Goal: Information Seeking & Learning: Learn about a topic

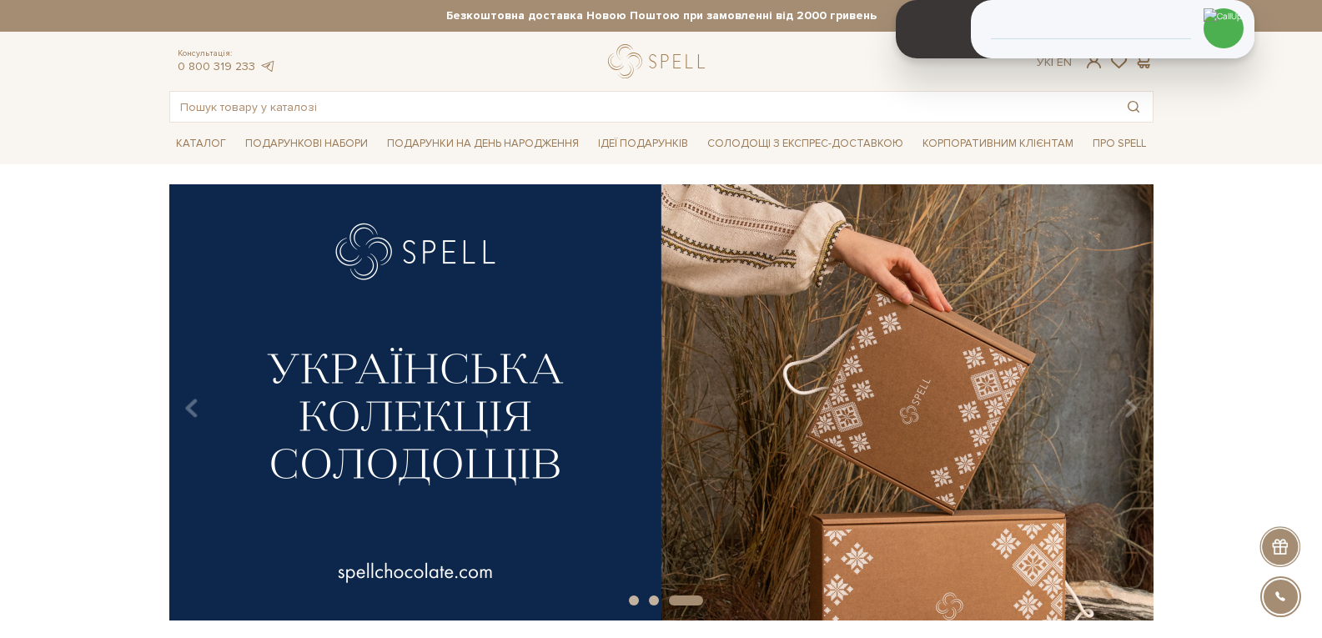
click at [660, 61] on div at bounding box center [660, 61] width 104 height 34
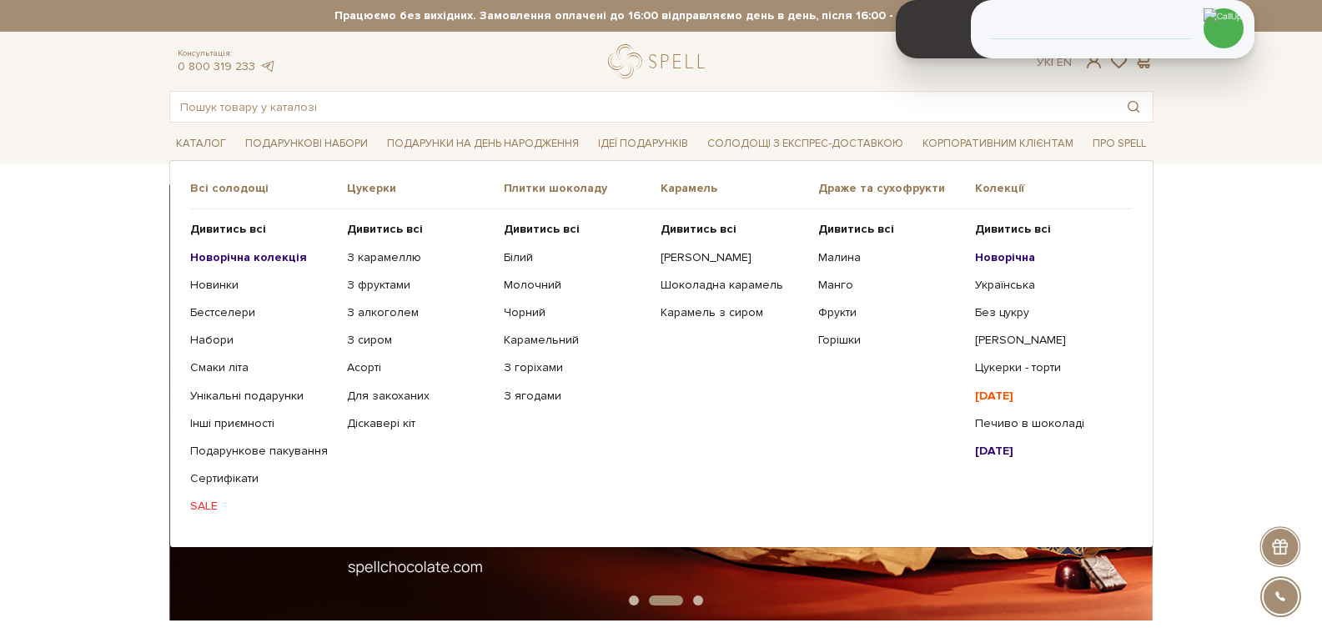
click at [206, 508] on link "SALE" at bounding box center [262, 506] width 144 height 15
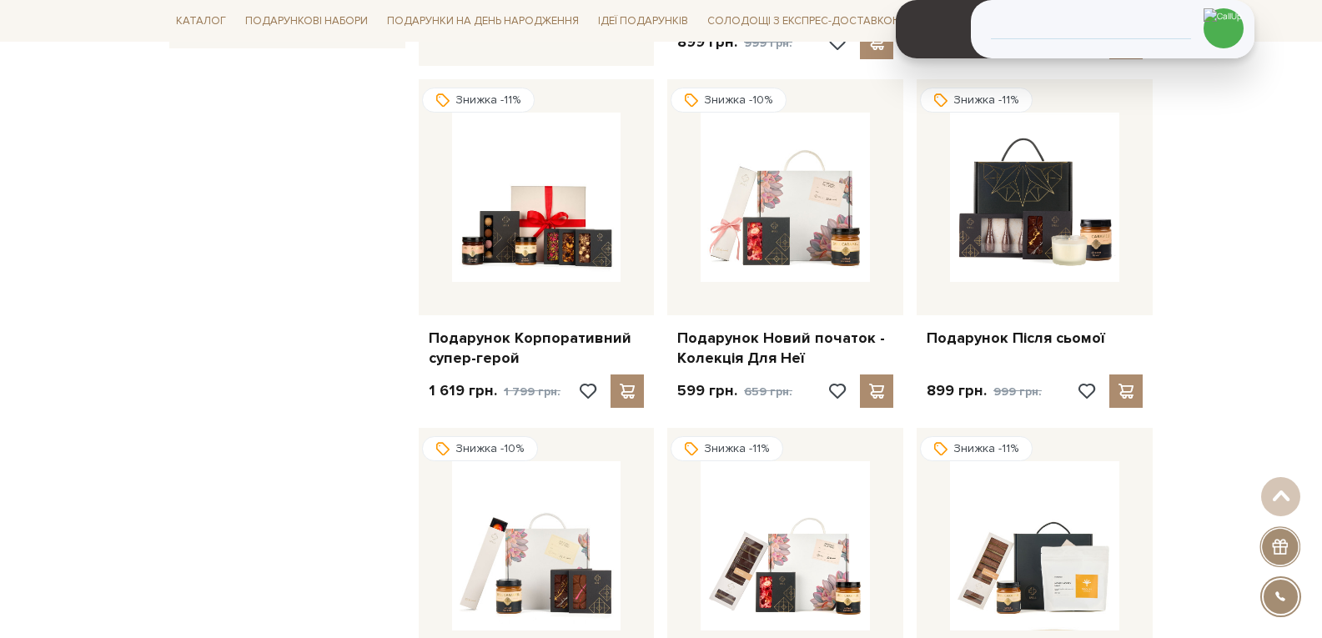
scroll to position [1001, 0]
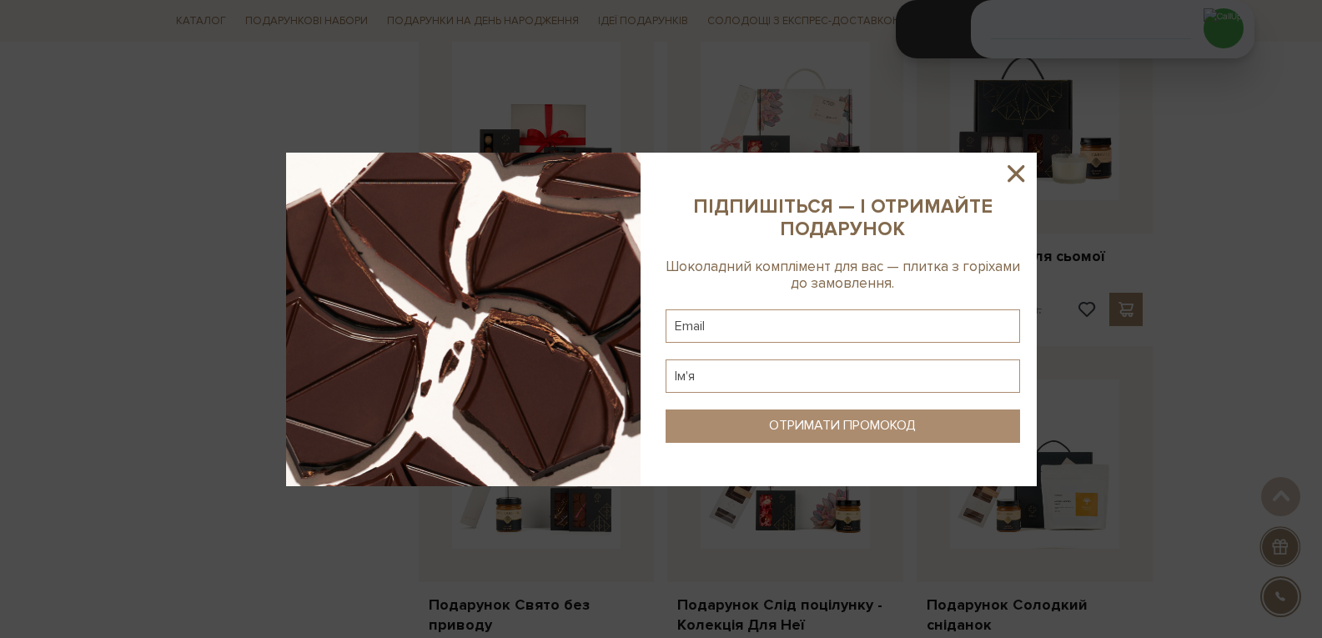
click at [1017, 177] on icon at bounding box center [1015, 173] width 17 height 17
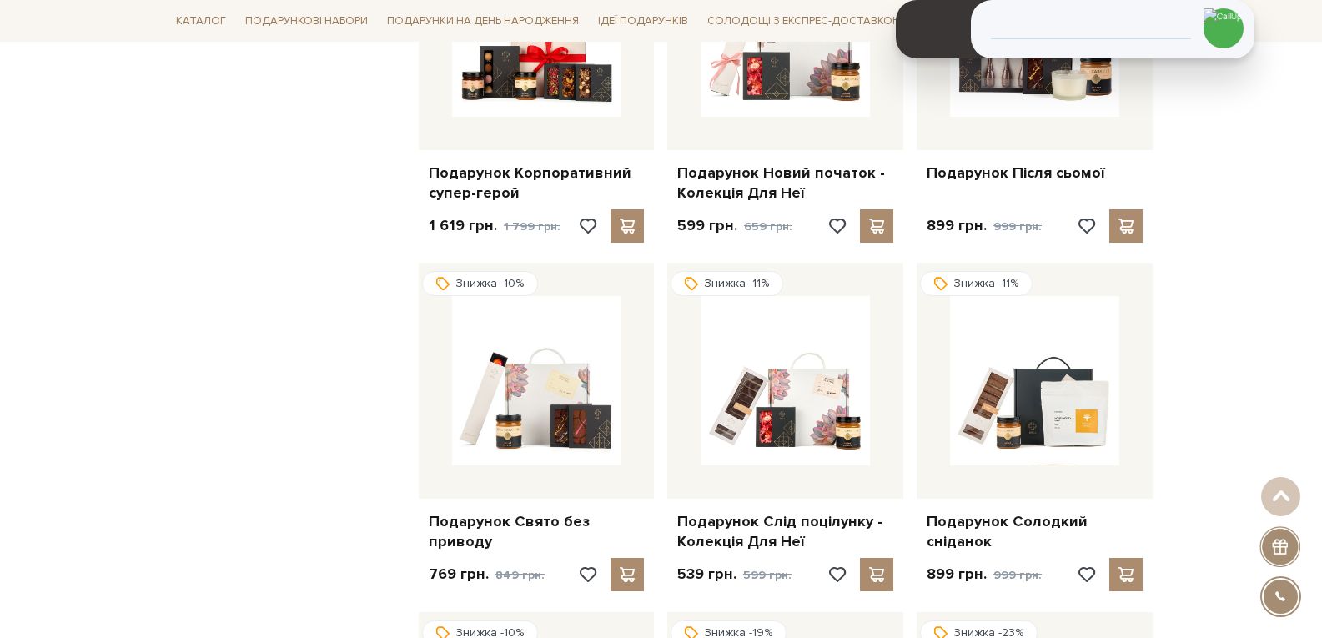
scroll to position [0, 0]
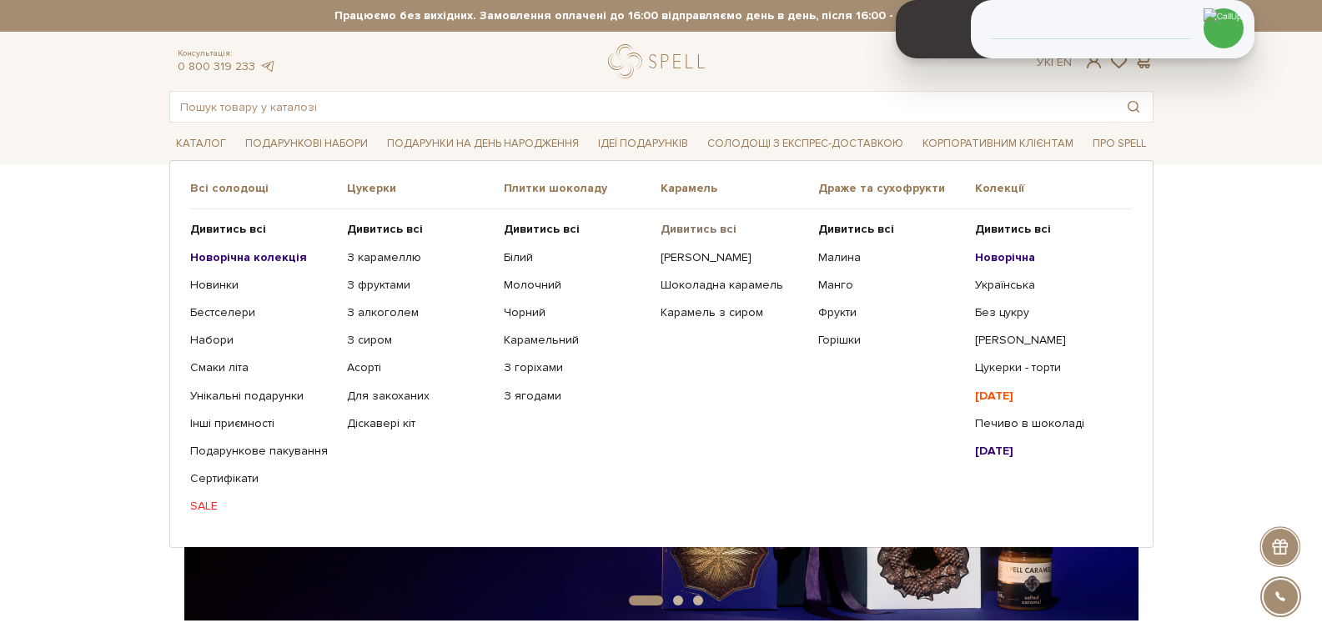
click at [688, 227] on b "Дивитись всі" at bounding box center [698, 229] width 76 height 14
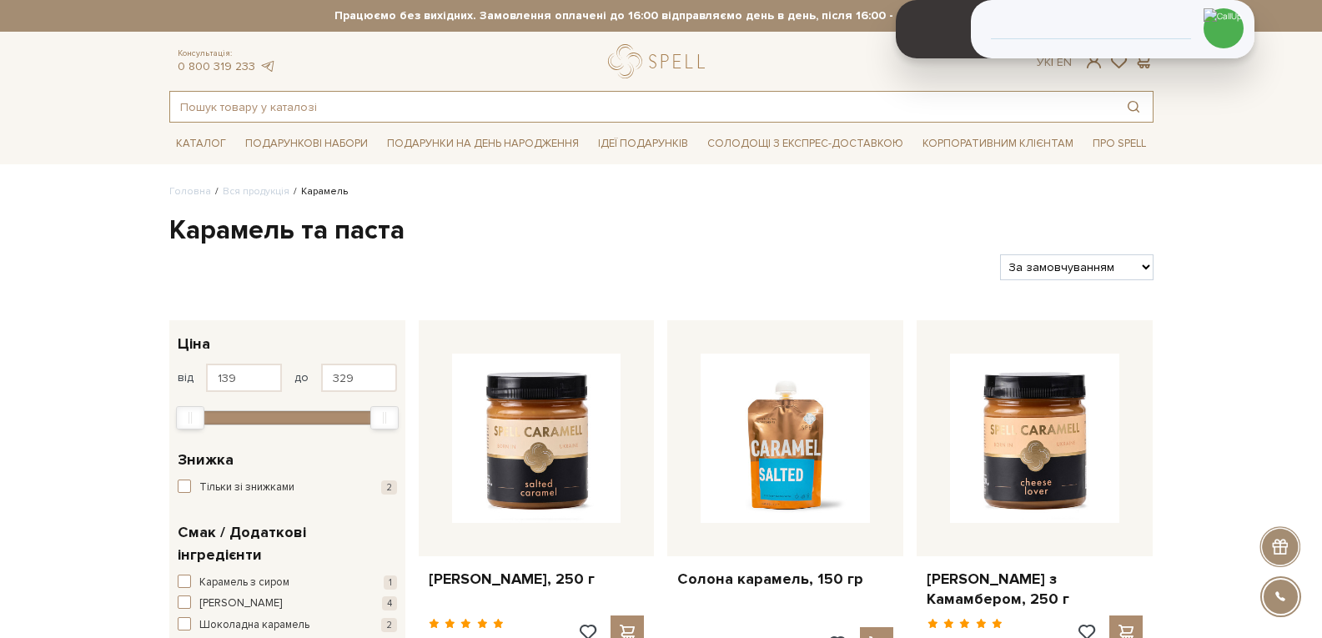
click at [344, 108] on input "text" at bounding box center [642, 107] width 944 height 30
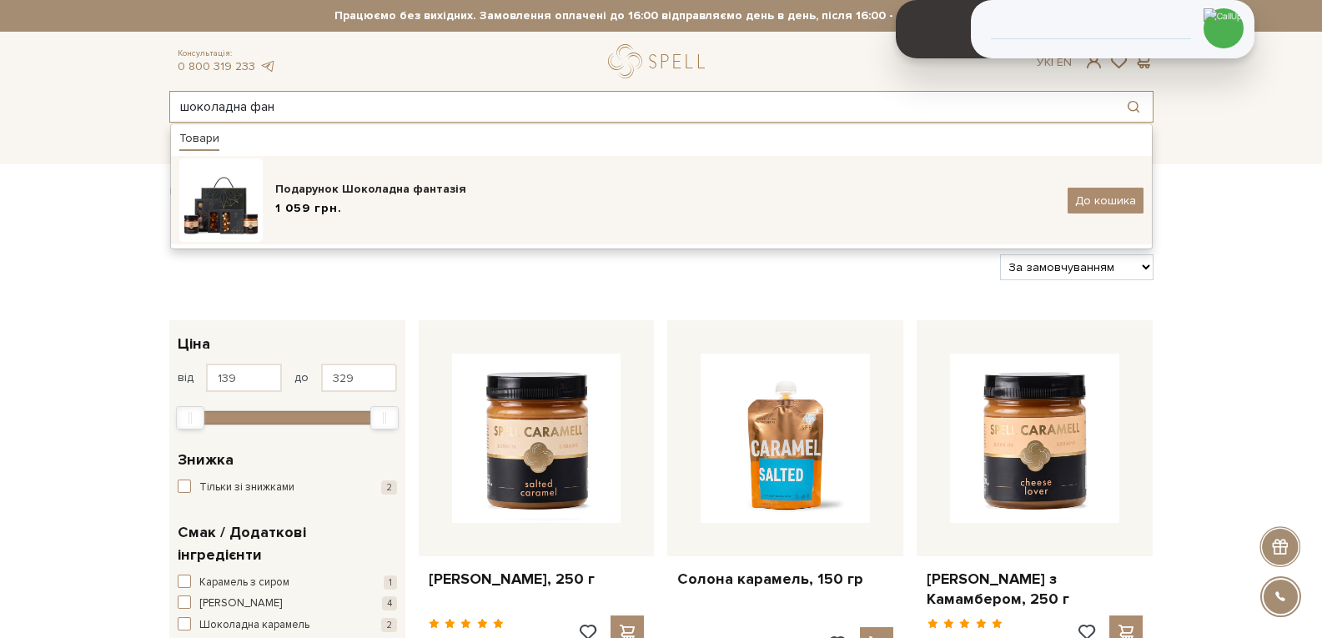
type input "шоколадна фан"
click at [368, 196] on div "Подарунок Шоколадна фантазія" at bounding box center [665, 189] width 780 height 17
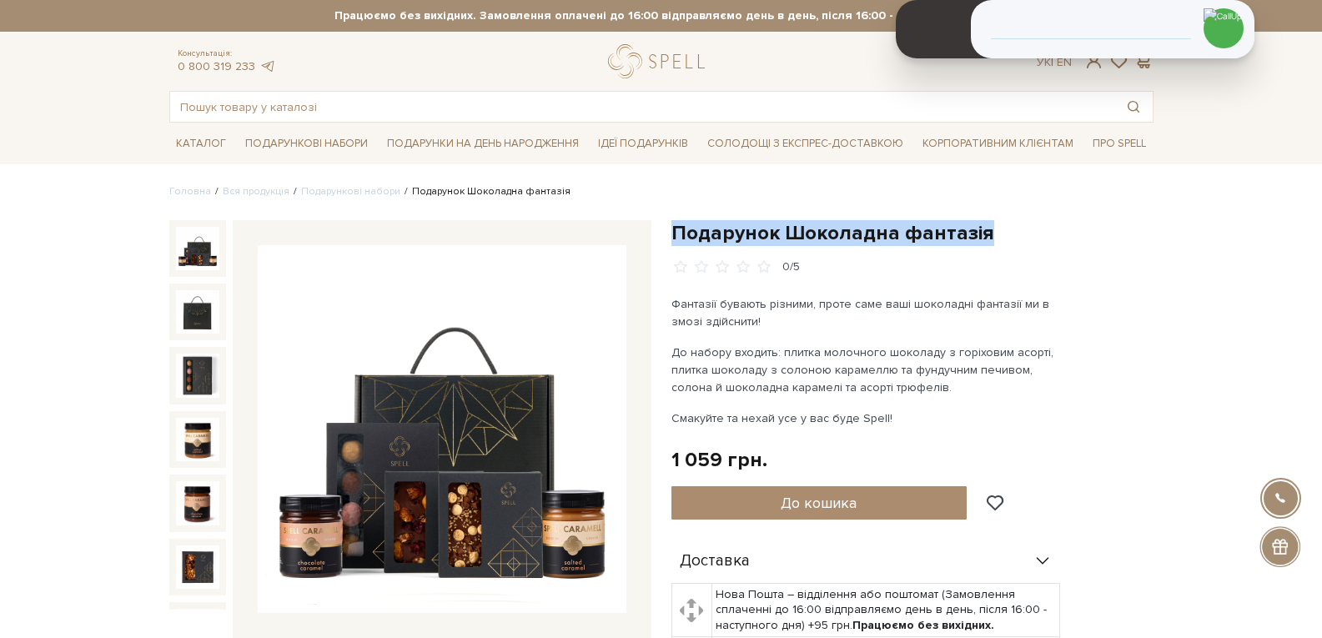
drag, startPoint x: 983, startPoint y: 235, endPoint x: 668, endPoint y: 240, distance: 315.2
copy h1 "Подарунок Шоколадна фантазія"
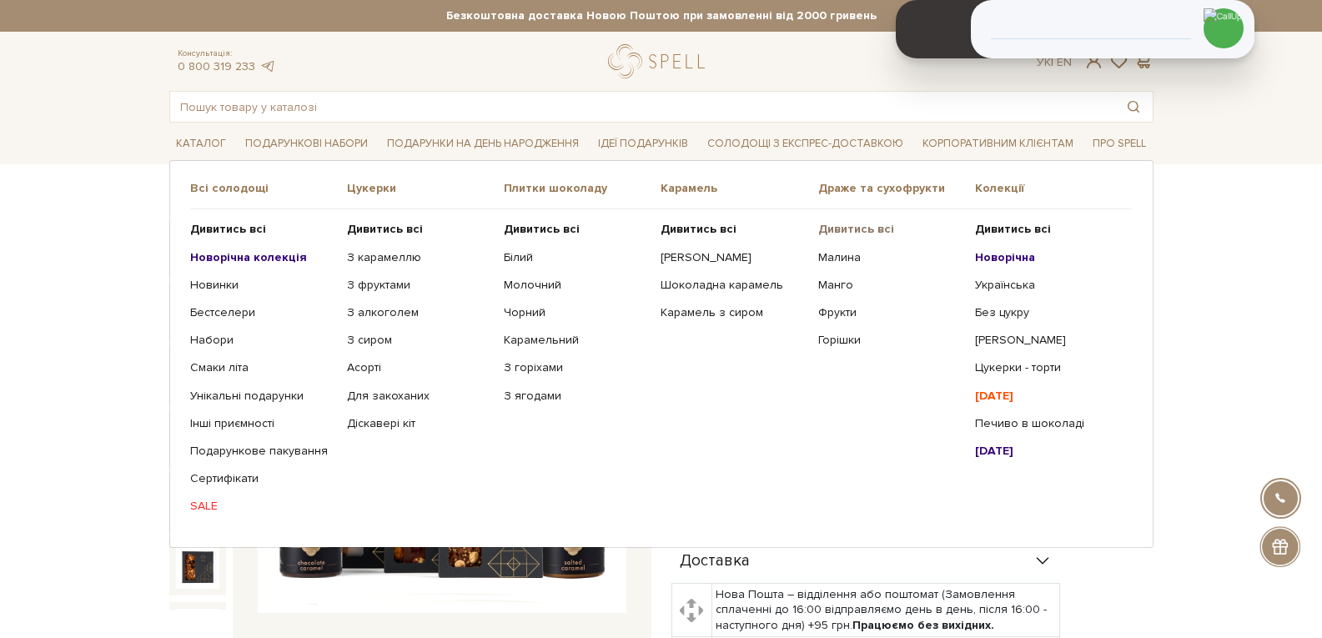
click at [855, 223] on b "Дивитись всі" at bounding box center [856, 229] width 76 height 14
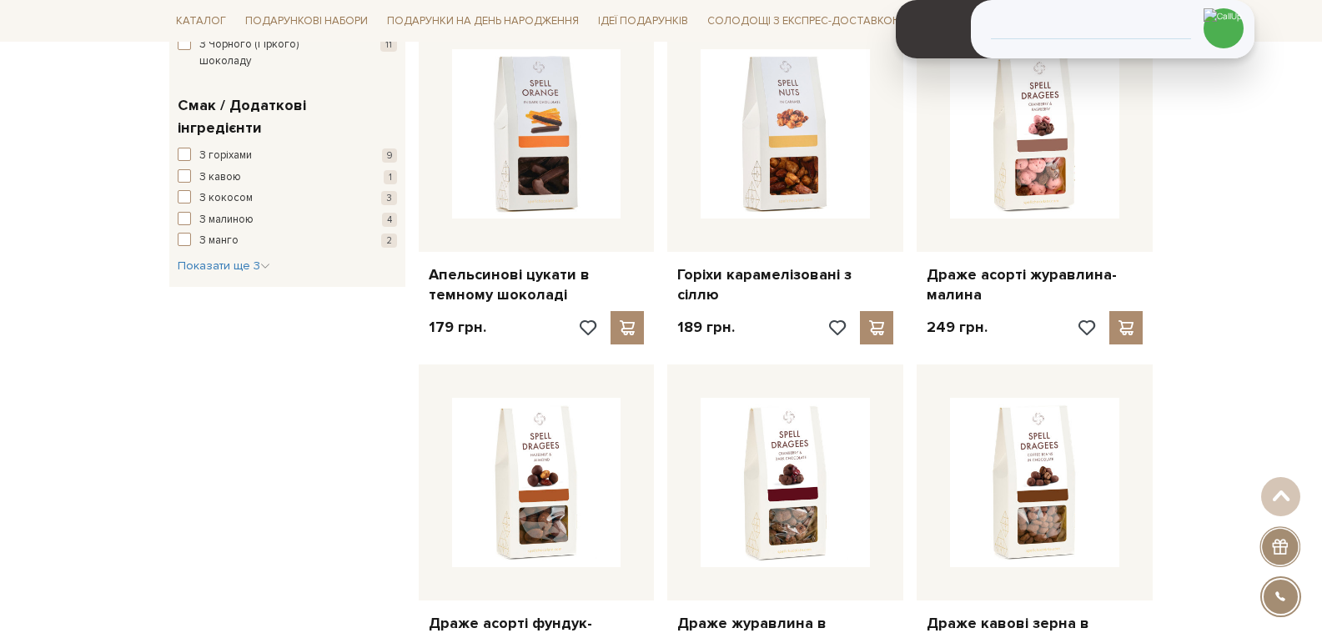
scroll to position [917, 0]
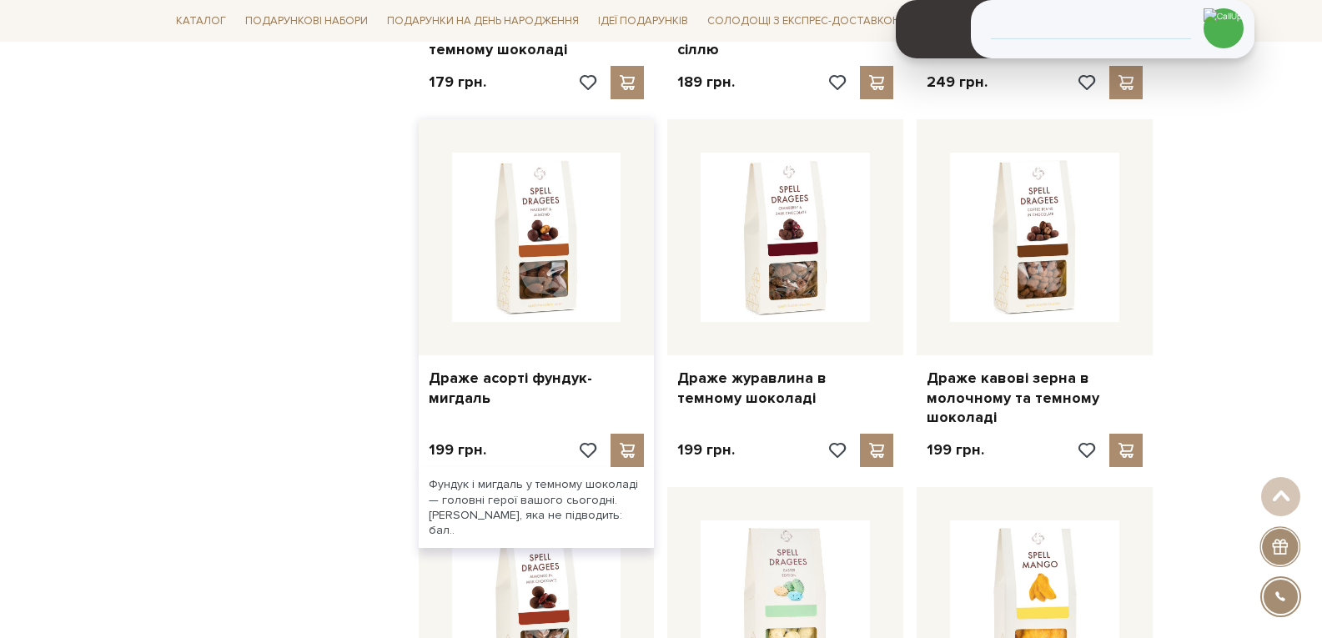
drag, startPoint x: 427, startPoint y: 374, endPoint x: 650, endPoint y: 356, distance: 223.4
click at [648, 356] on div "Драже асорті фундук-мигдаль" at bounding box center [537, 384] width 236 height 59
copy link "Драже асорті фундук-мигдаль"
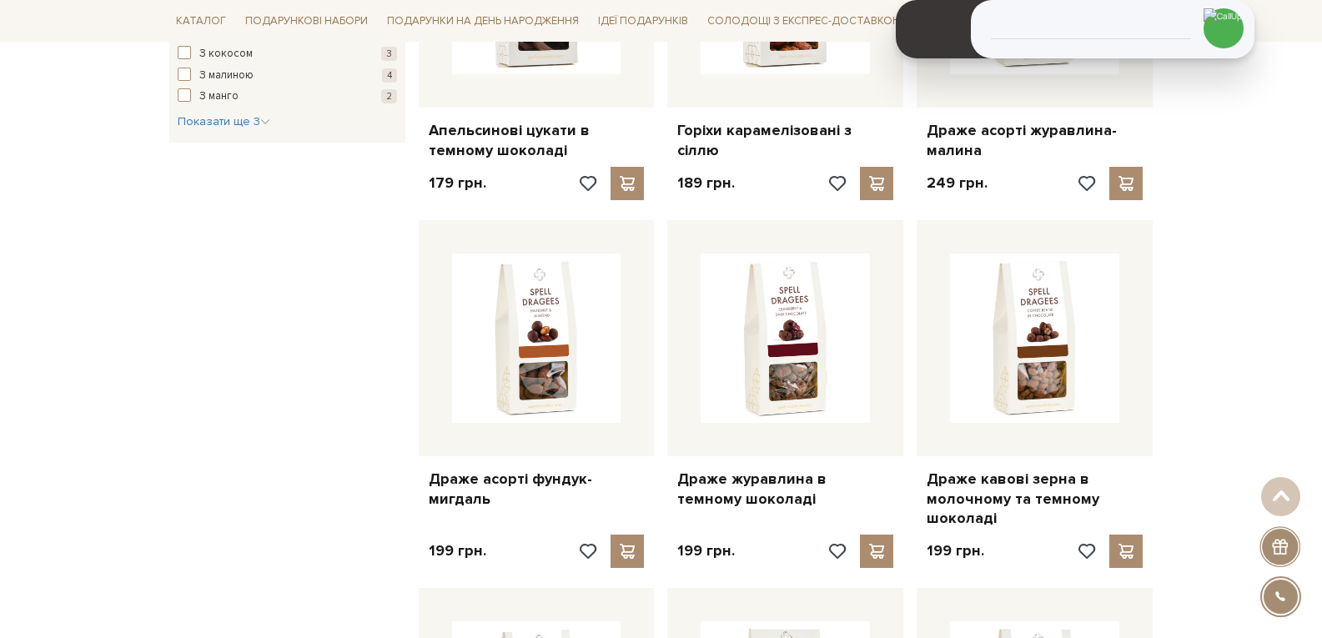
scroll to position [667, 0]
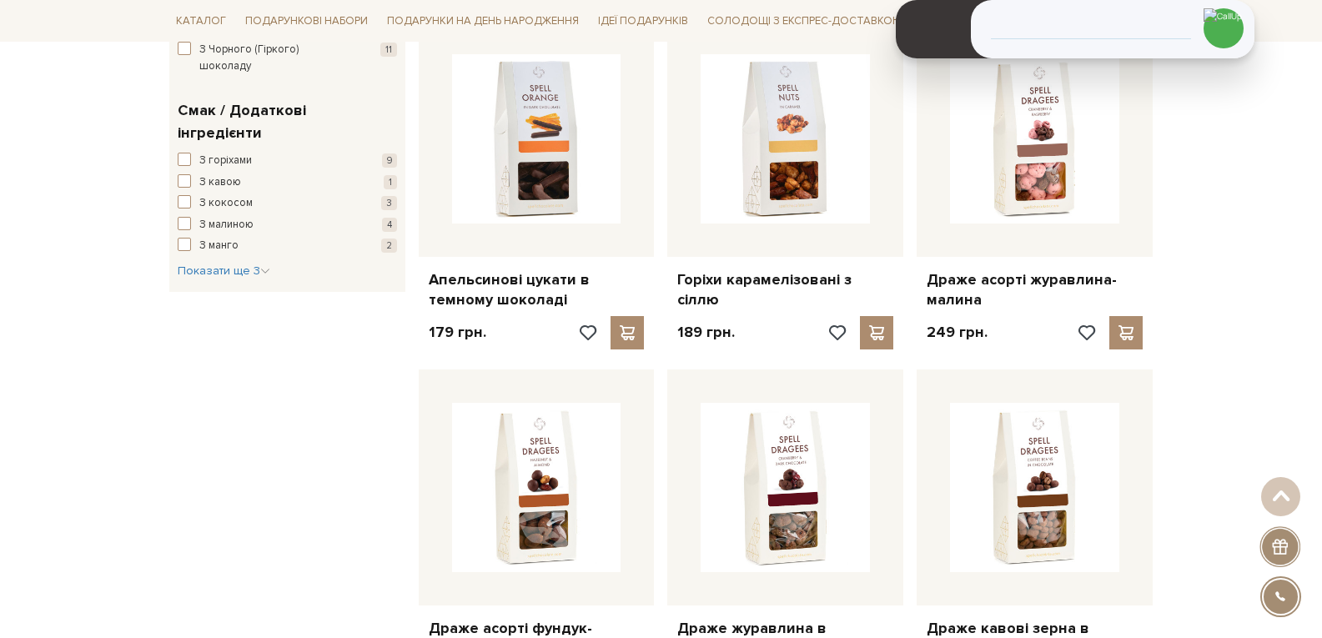
drag, startPoint x: 897, startPoint y: 277, endPoint x: 666, endPoint y: 279, distance: 231.0
click at [677, 269] on div "Горіхи карамелізовані з сіллю" at bounding box center [785, 286] width 236 height 59
copy link "Горіхи карамелізовані з сіллю"
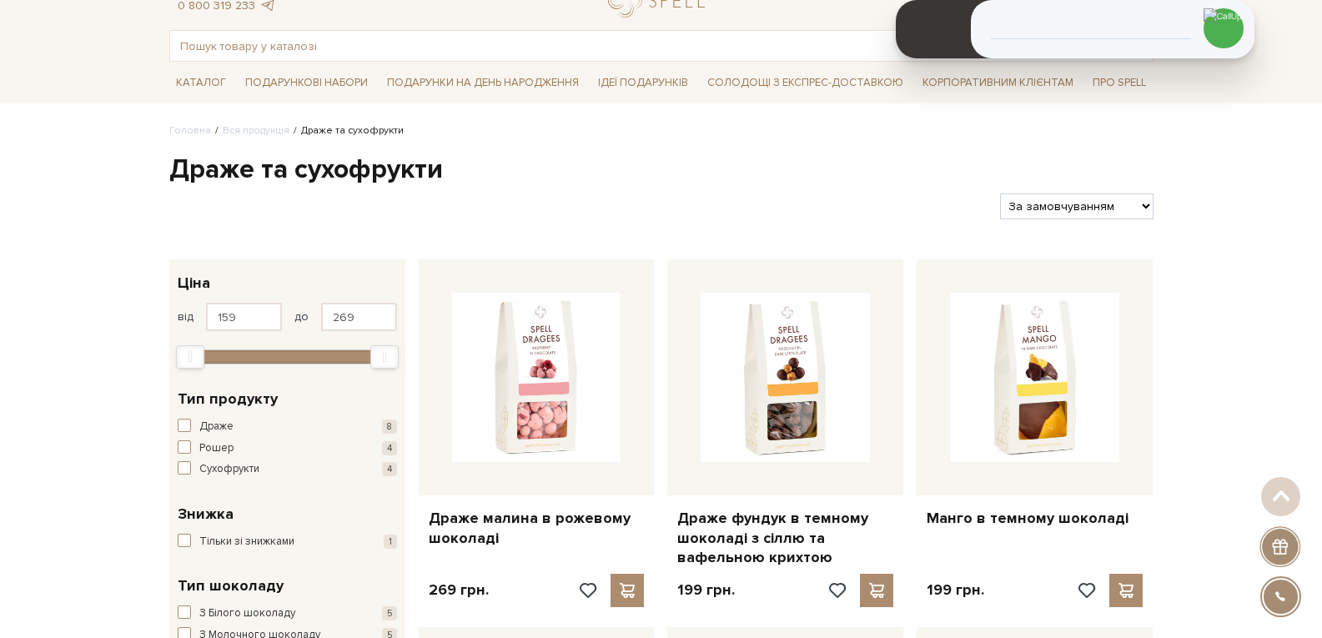
scroll to position [0, 0]
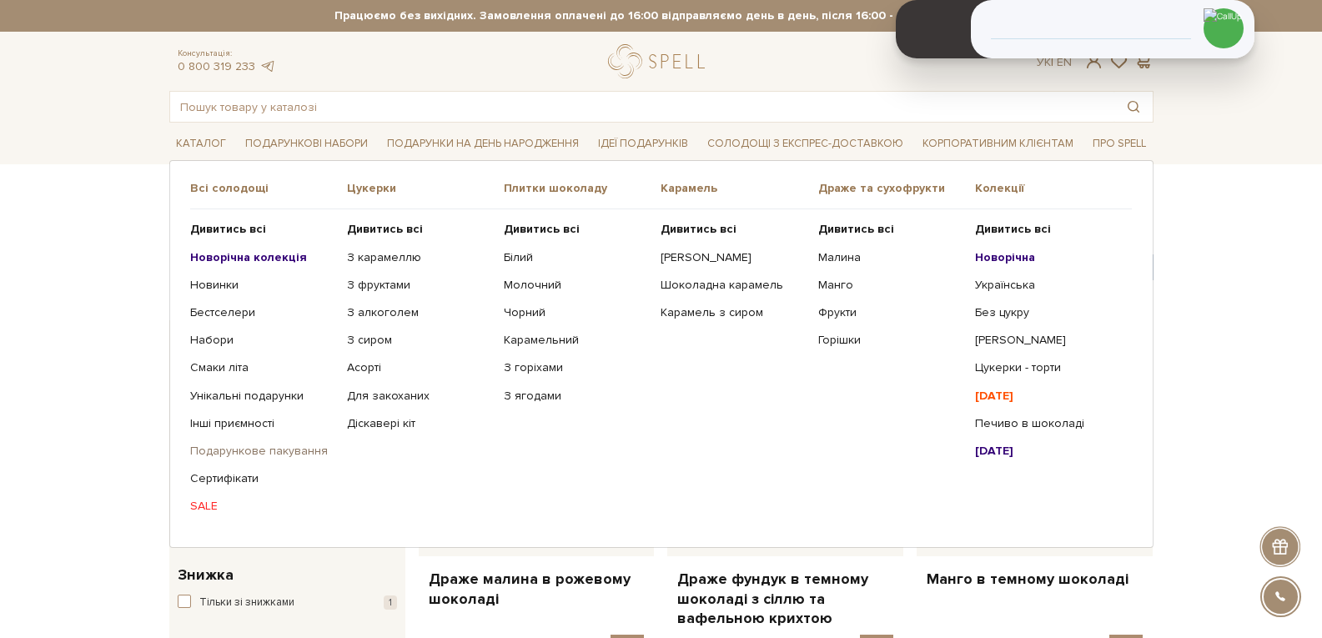
click at [259, 452] on link "Подарункове пакування" at bounding box center [262, 451] width 144 height 15
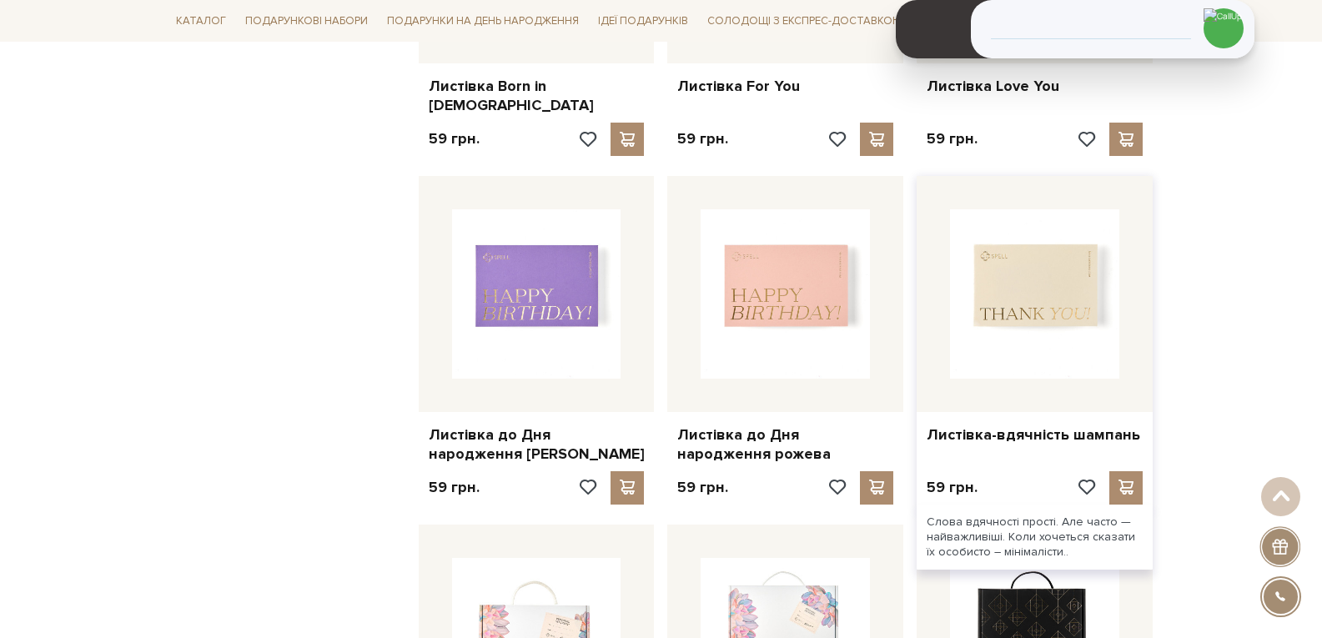
scroll to position [834, 0]
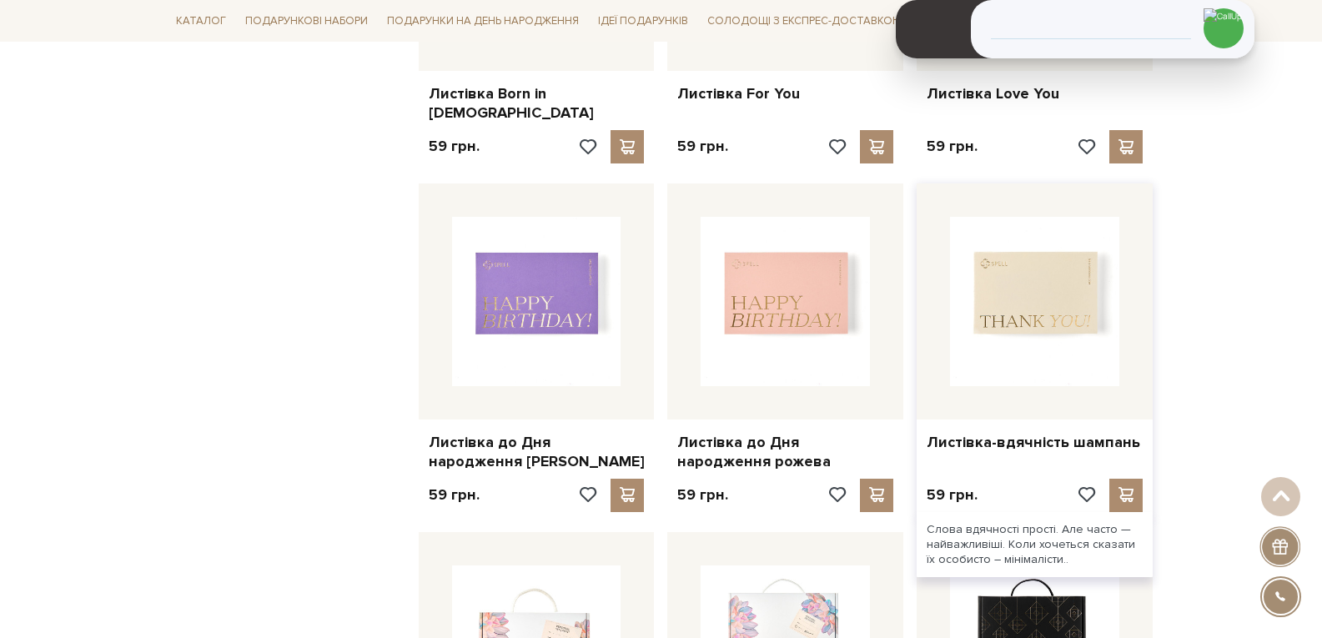
click at [1023, 233] on img at bounding box center [1034, 301] width 169 height 169
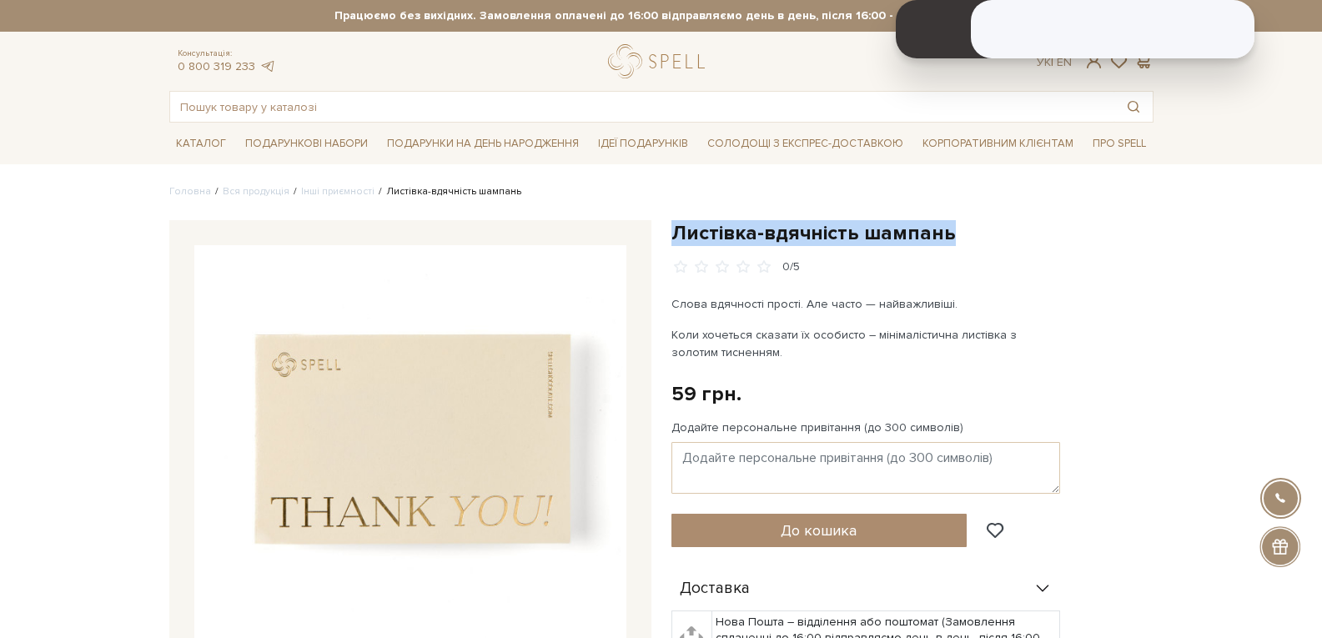
drag, startPoint x: 956, startPoint y: 234, endPoint x: 666, endPoint y: 238, distance: 290.2
click at [666, 238] on div "Листівка-вдячність шампань 0/5 Слова вдячності прості. Але часто — найважливіші…" at bounding box center [912, 573] width 502 height 707
copy h1 "Листівка-вдячність шампань"
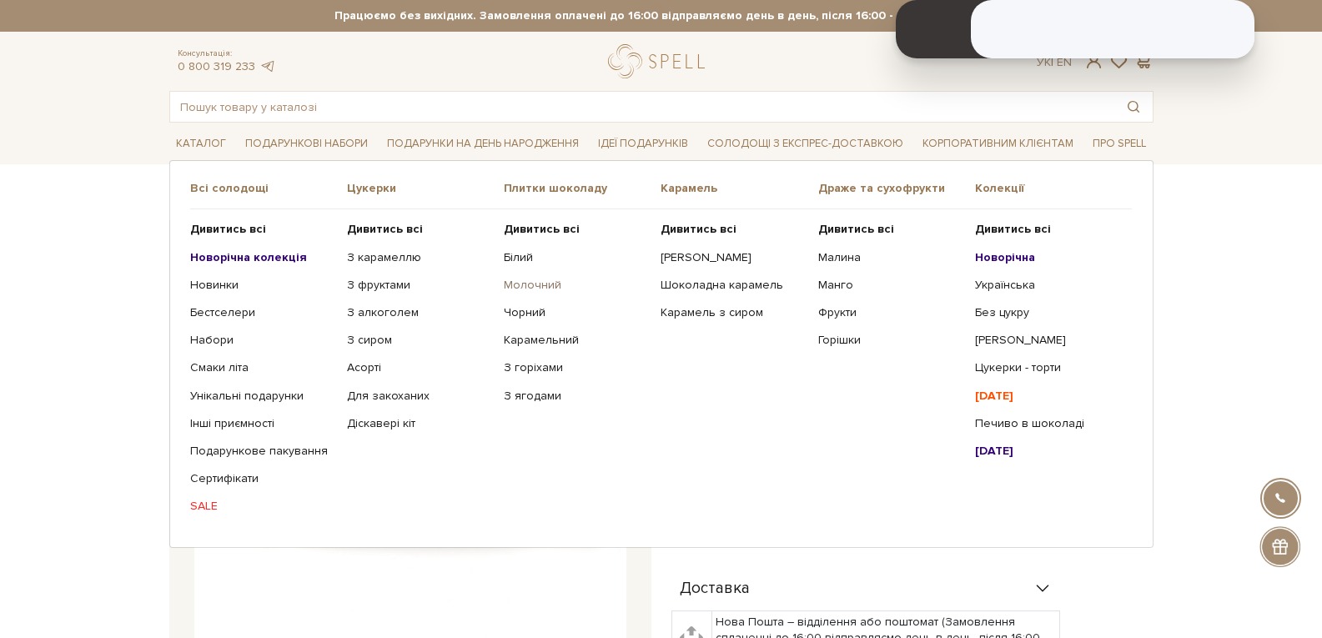
click at [514, 290] on link "Молочний" at bounding box center [576, 285] width 144 height 15
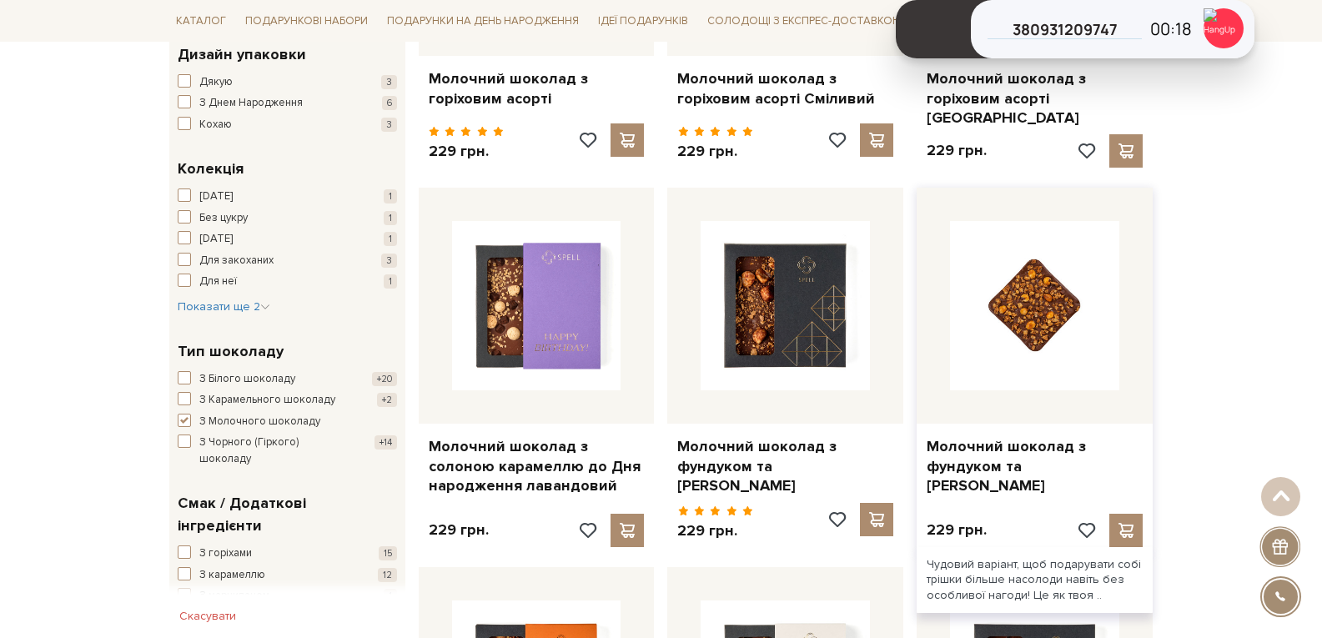
click at [1027, 223] on img at bounding box center [1034, 305] width 169 height 169
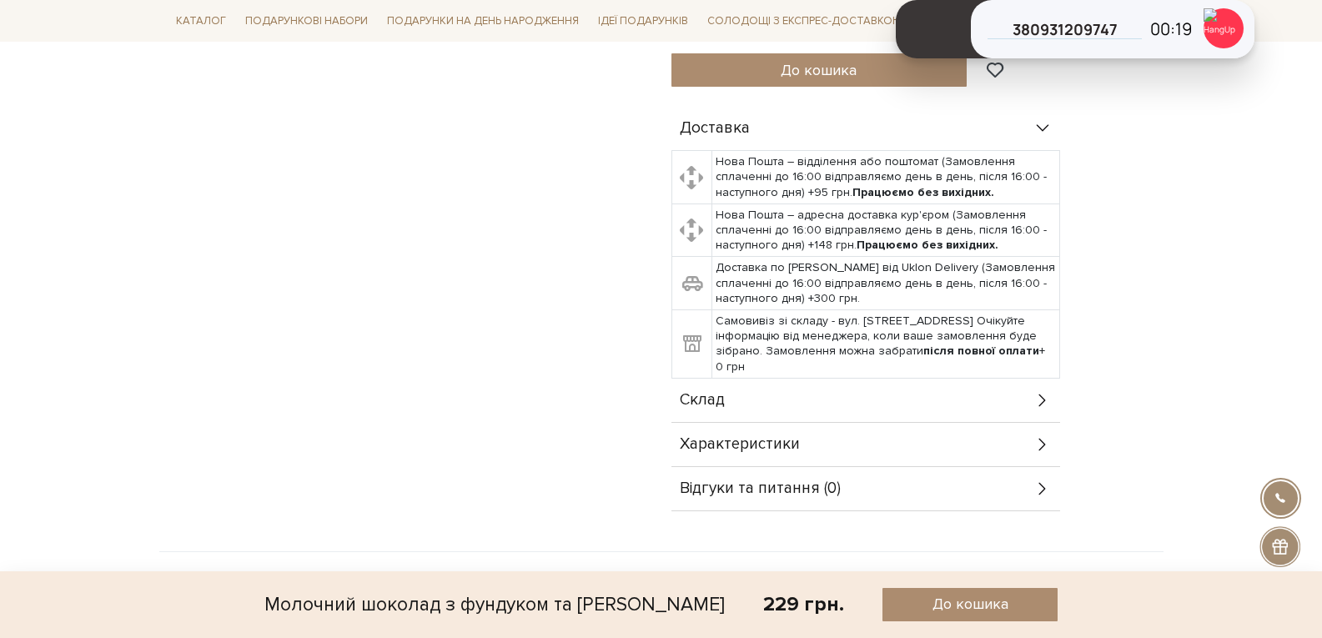
scroll to position [834, 0]
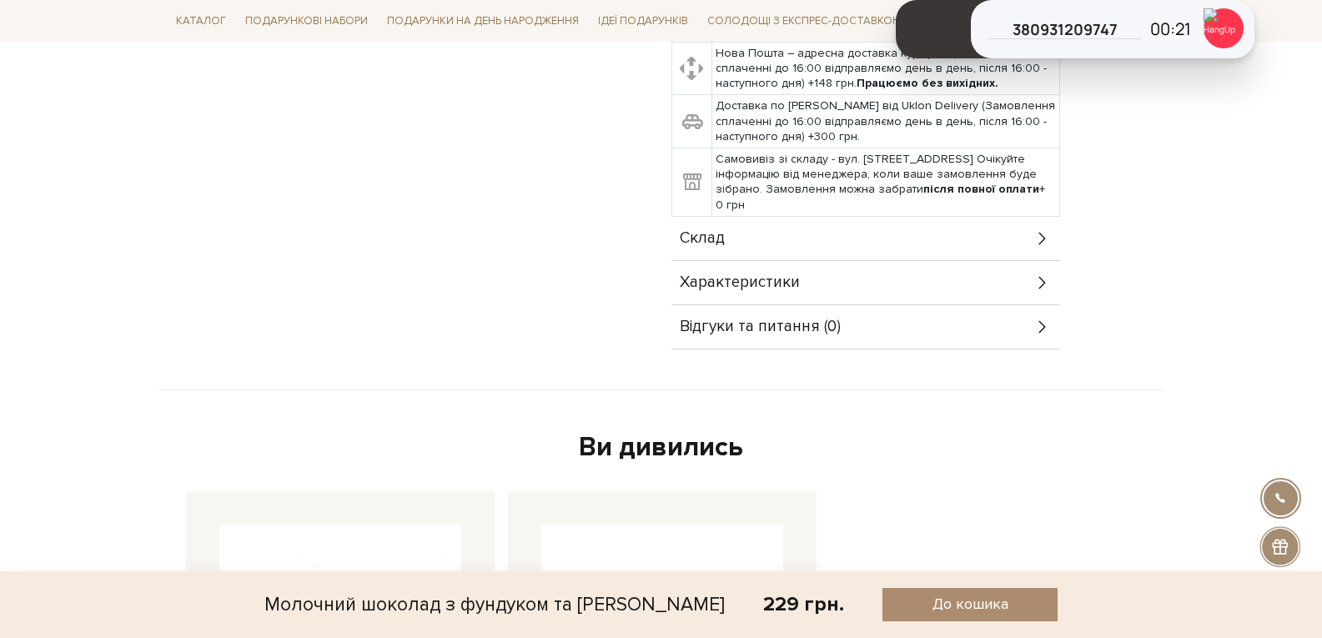
click at [952, 252] on div "Склад" at bounding box center [865, 238] width 389 height 43
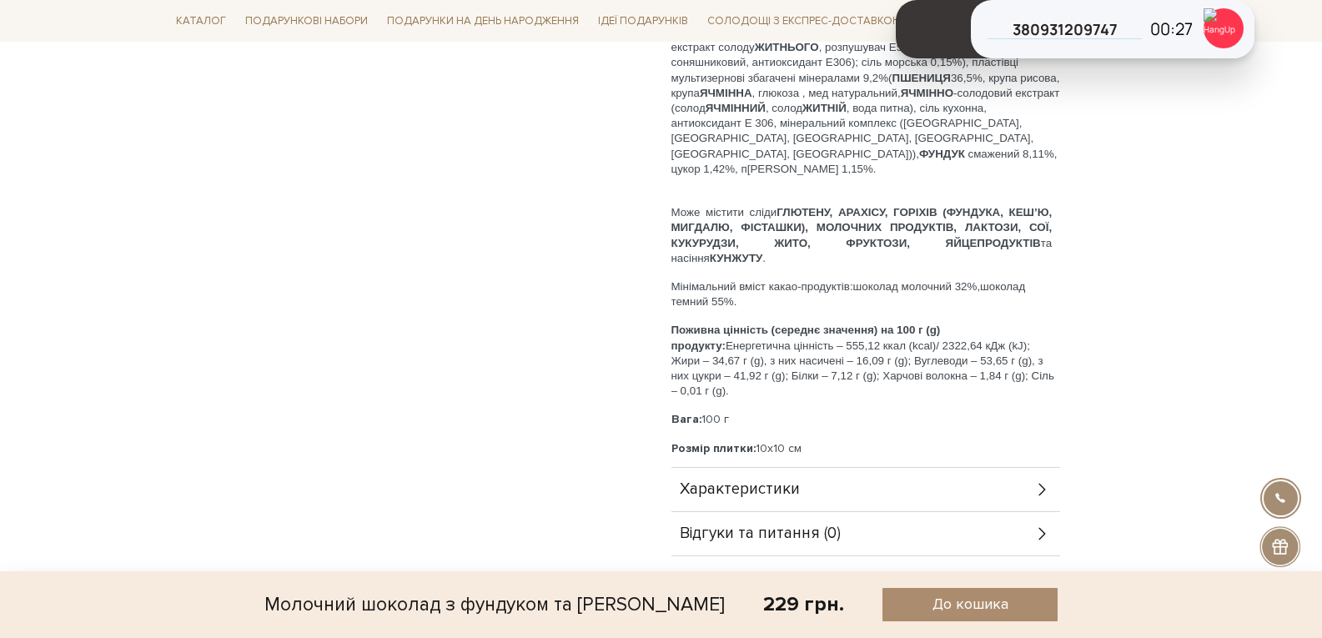
scroll to position [1501, 0]
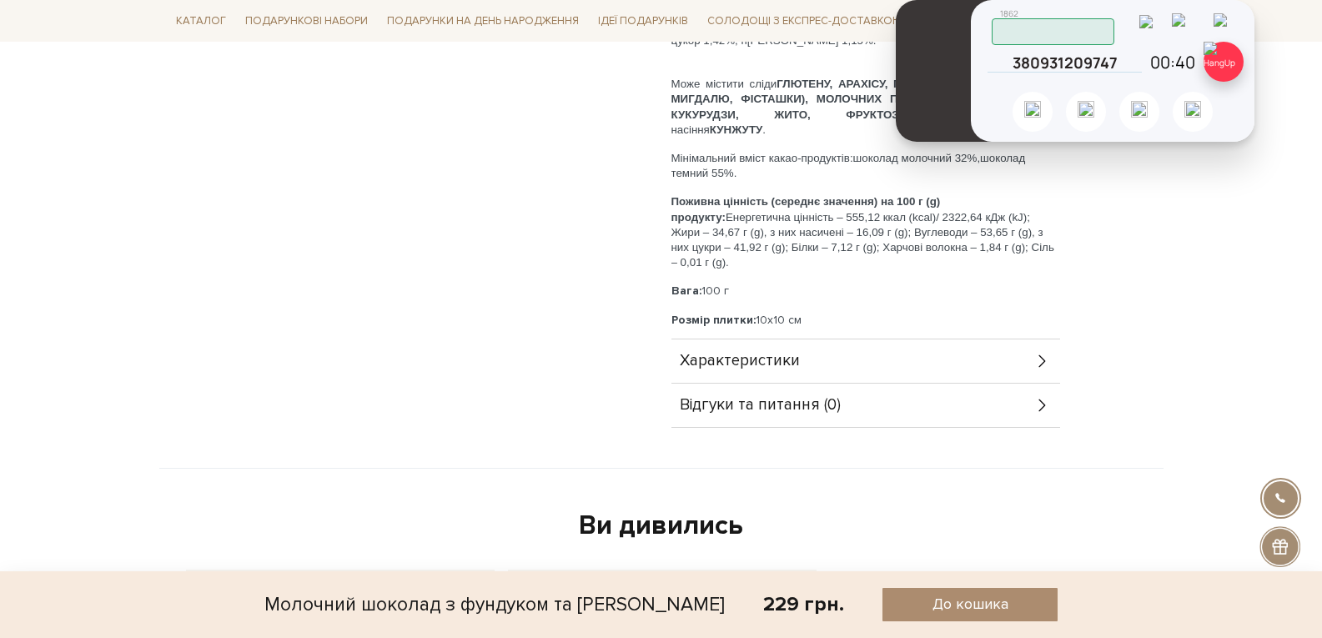
click at [1222, 67] on img at bounding box center [1223, 62] width 40 height 40
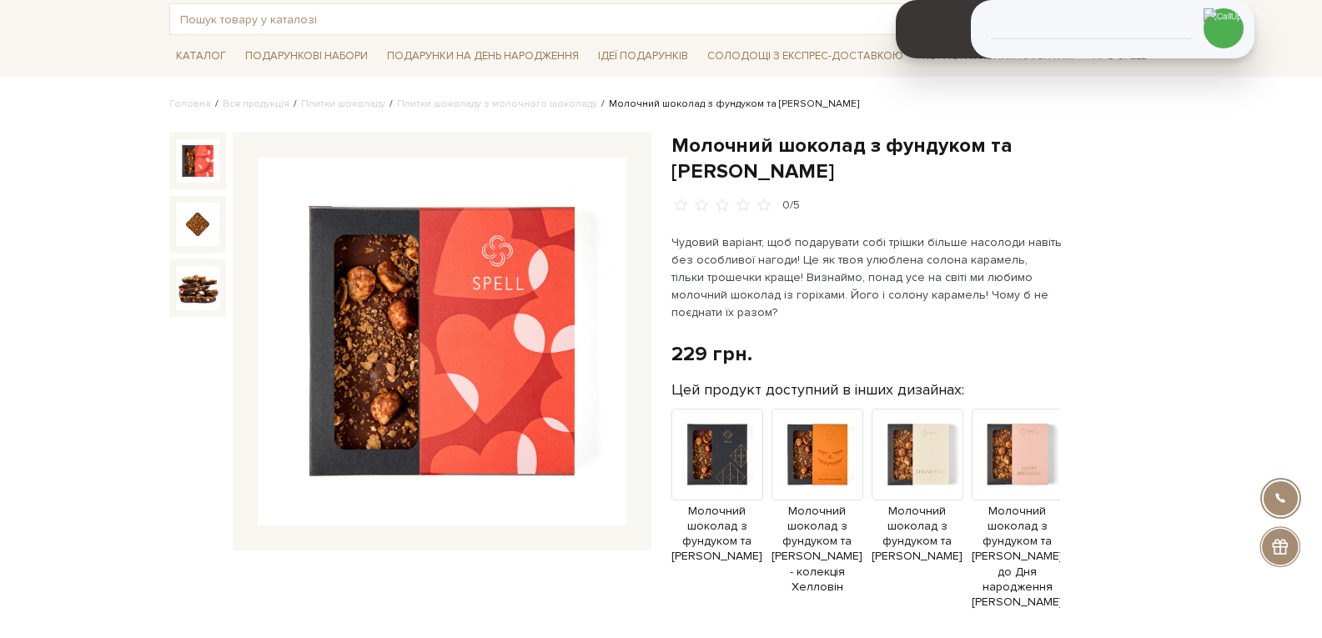
scroll to position [0, 0]
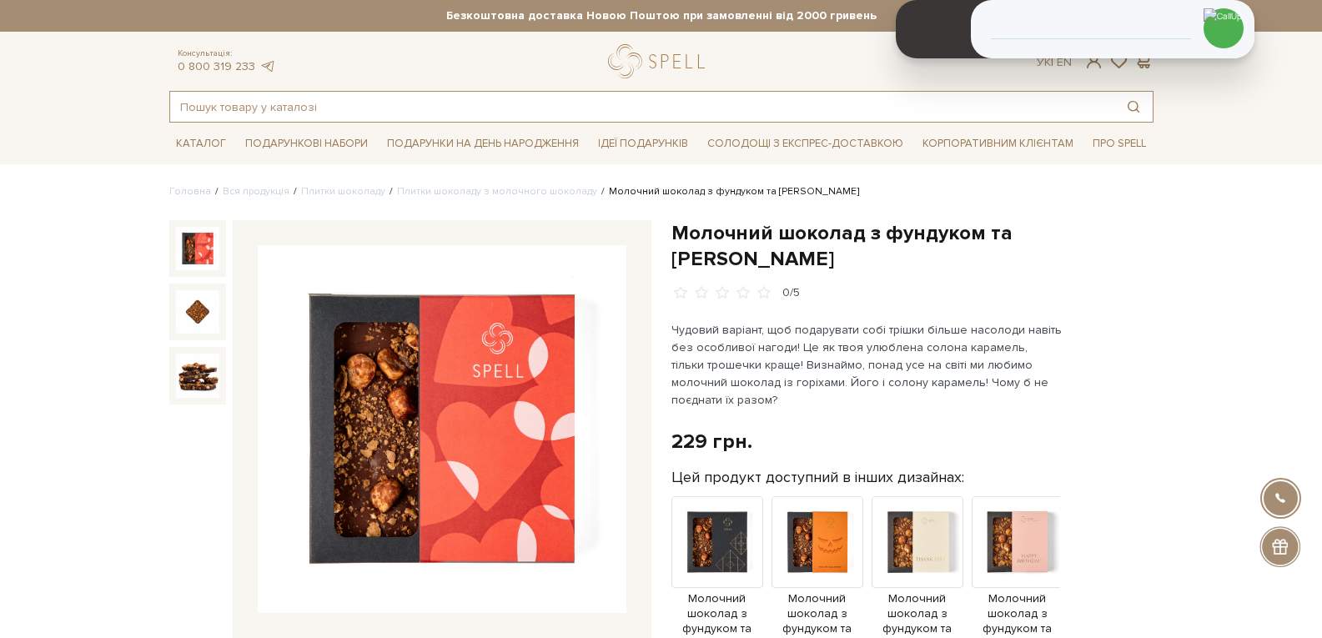
click at [245, 122] on input "text" at bounding box center [642, 107] width 944 height 30
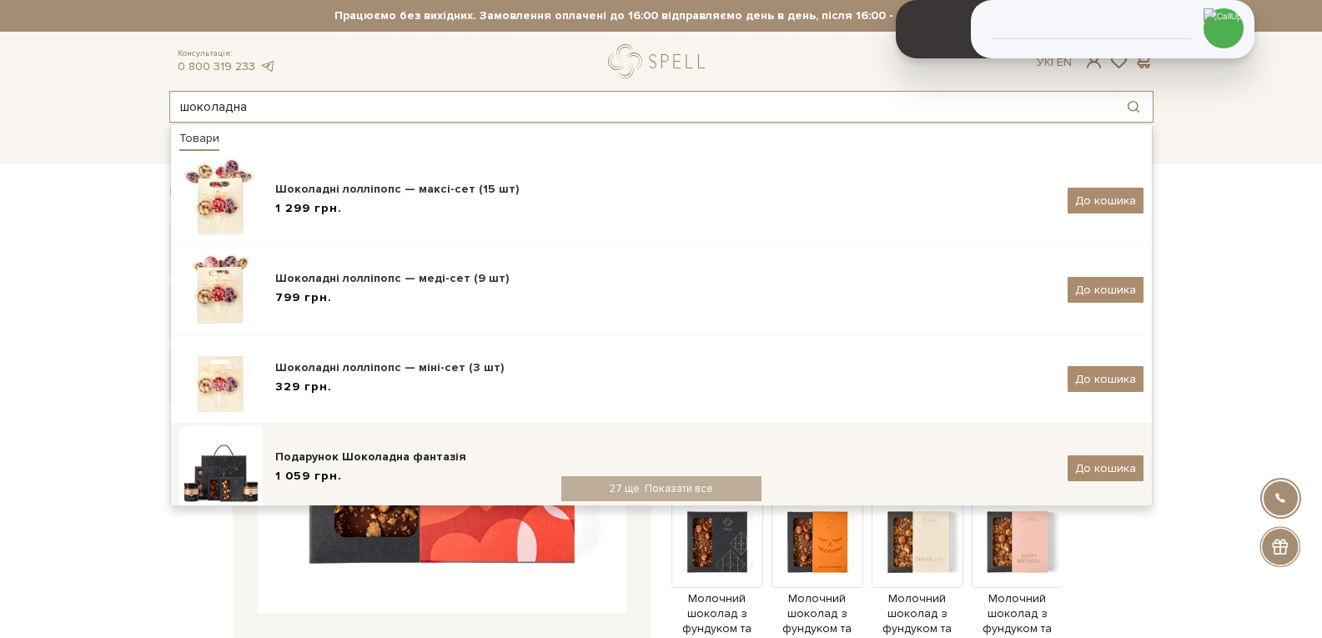
type input "шоколадна"
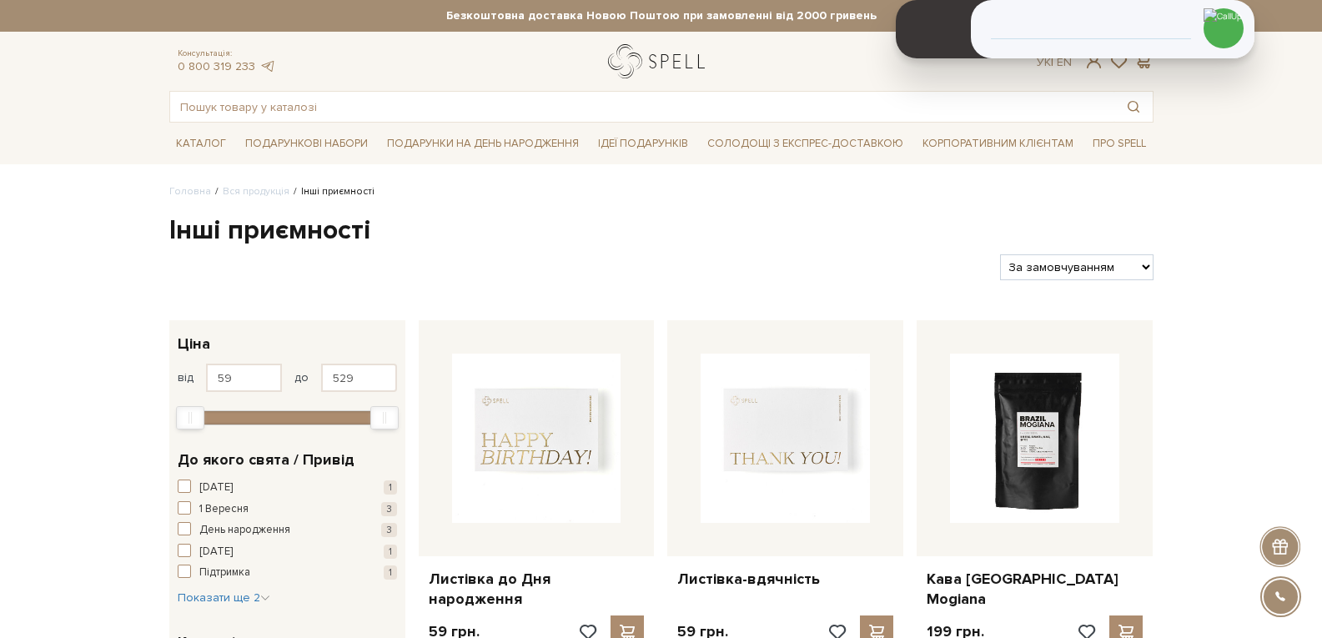
click at [650, 62] on link "logo" at bounding box center [660, 61] width 104 height 34
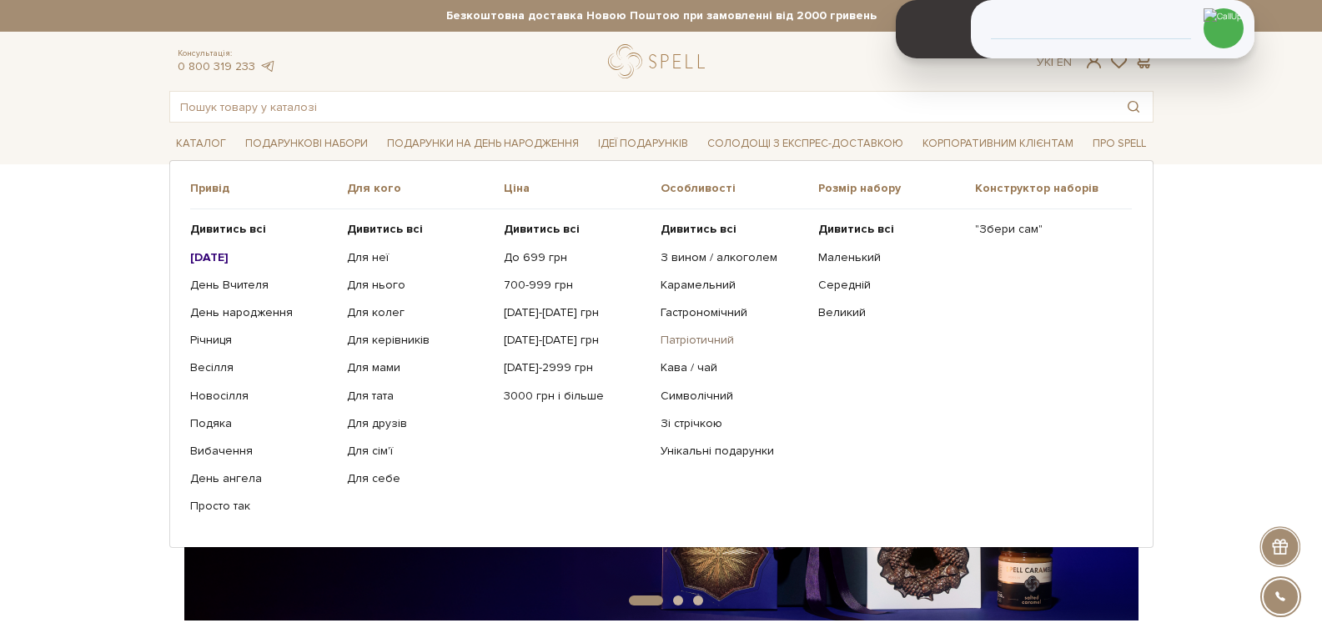
click at [700, 337] on link "Патріотичний" at bounding box center [732, 340] width 144 height 15
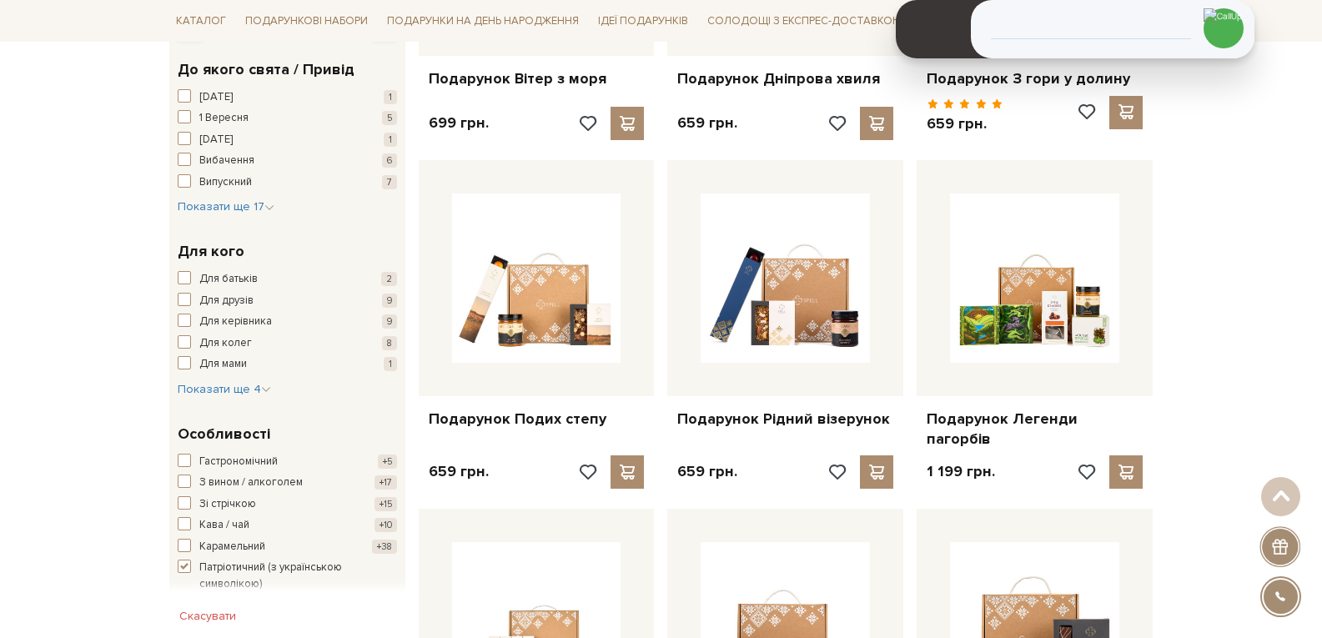
scroll to position [584, 0]
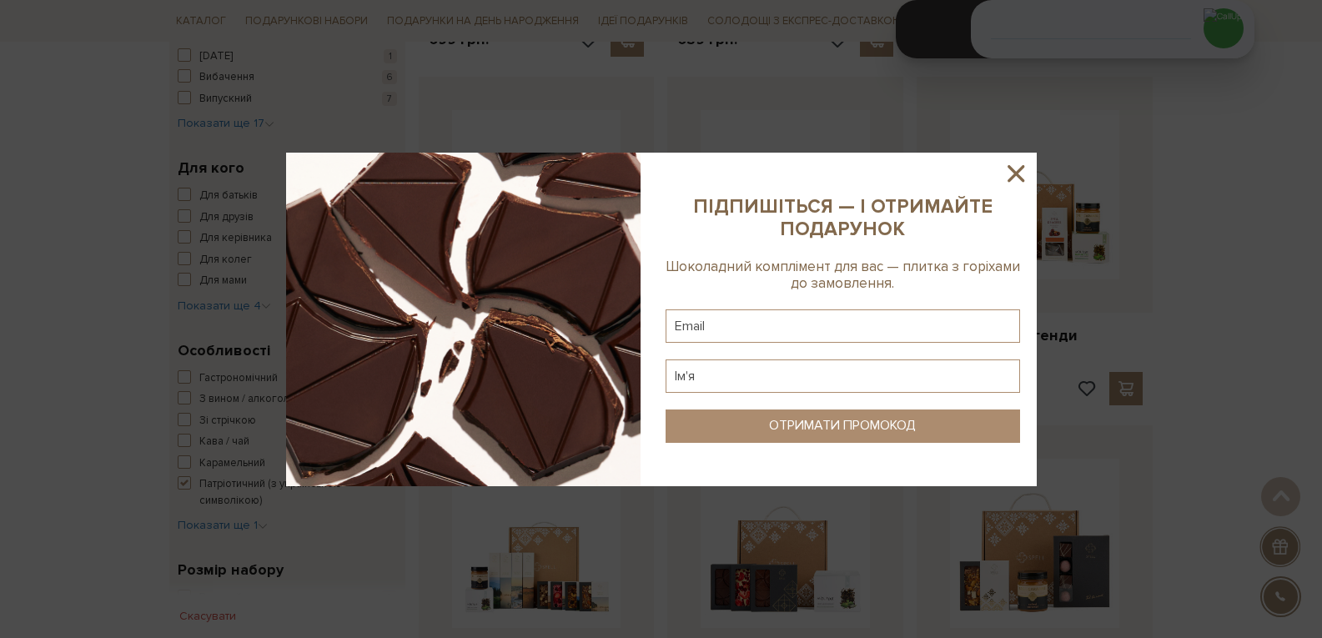
drag, startPoint x: 1025, startPoint y: 173, endPoint x: 835, endPoint y: 353, distance: 261.3
click at [1024, 173] on icon at bounding box center [1015, 173] width 28 height 28
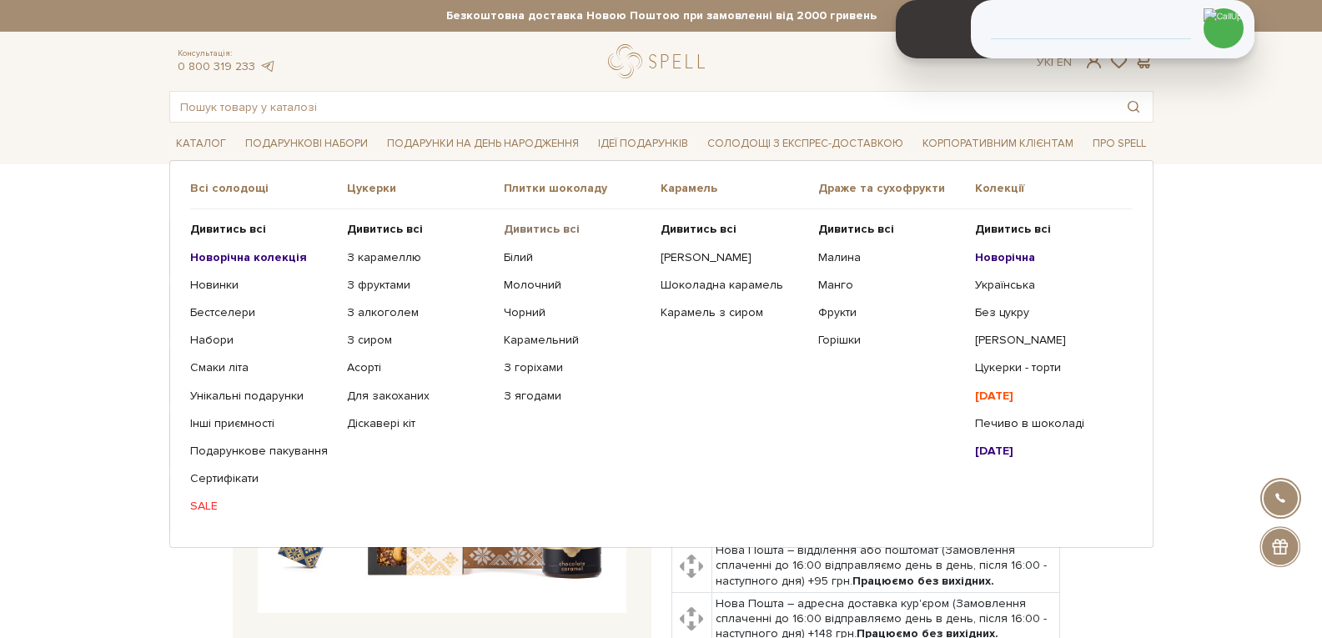
click at [544, 236] on b "Дивитись всі" at bounding box center [542, 229] width 76 height 14
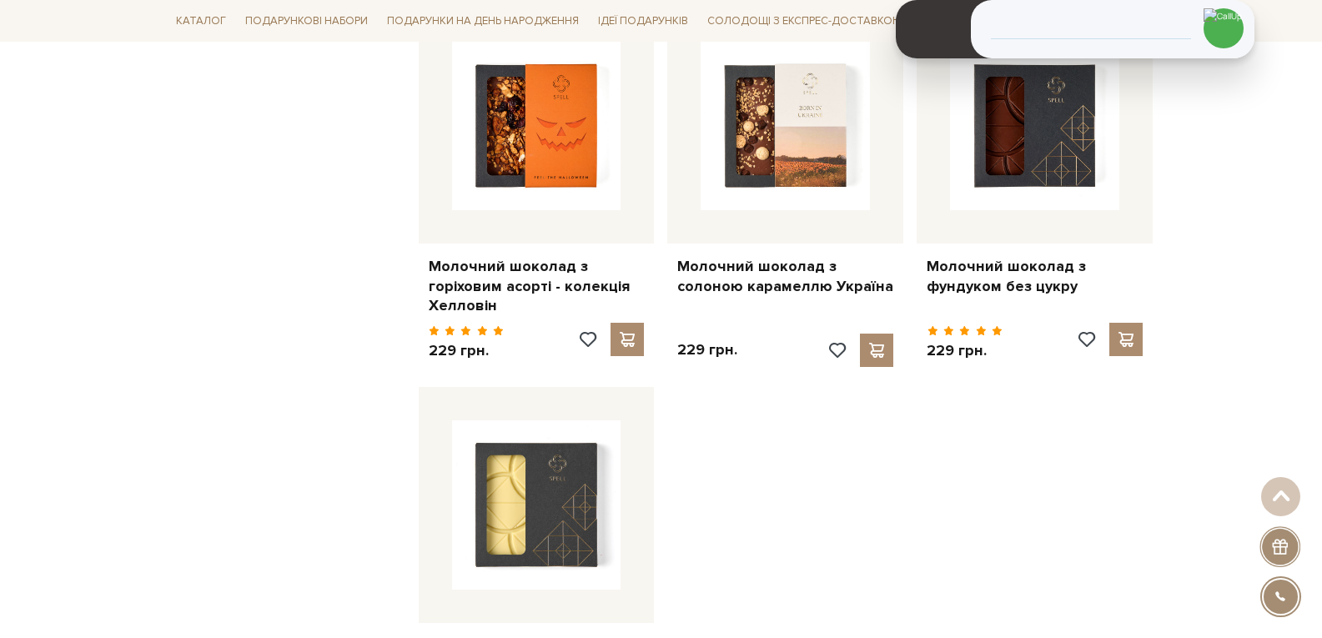
scroll to position [2168, 0]
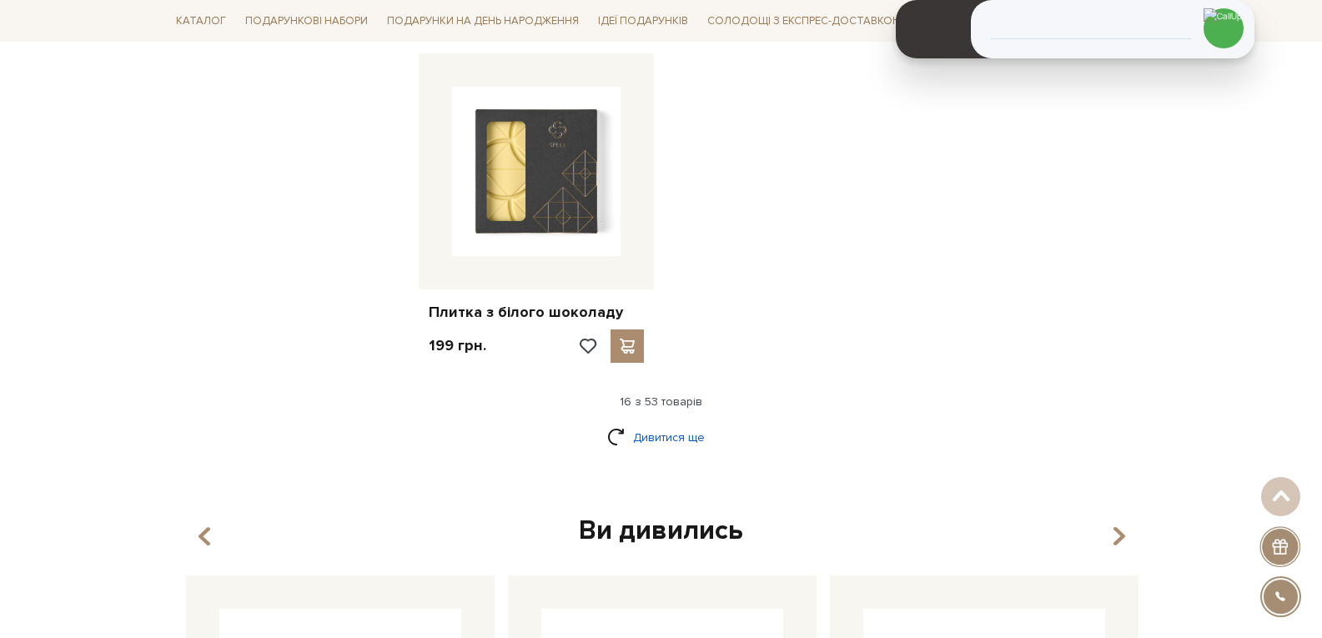
click at [631, 424] on link "Дивитися ще" at bounding box center [661, 437] width 108 height 29
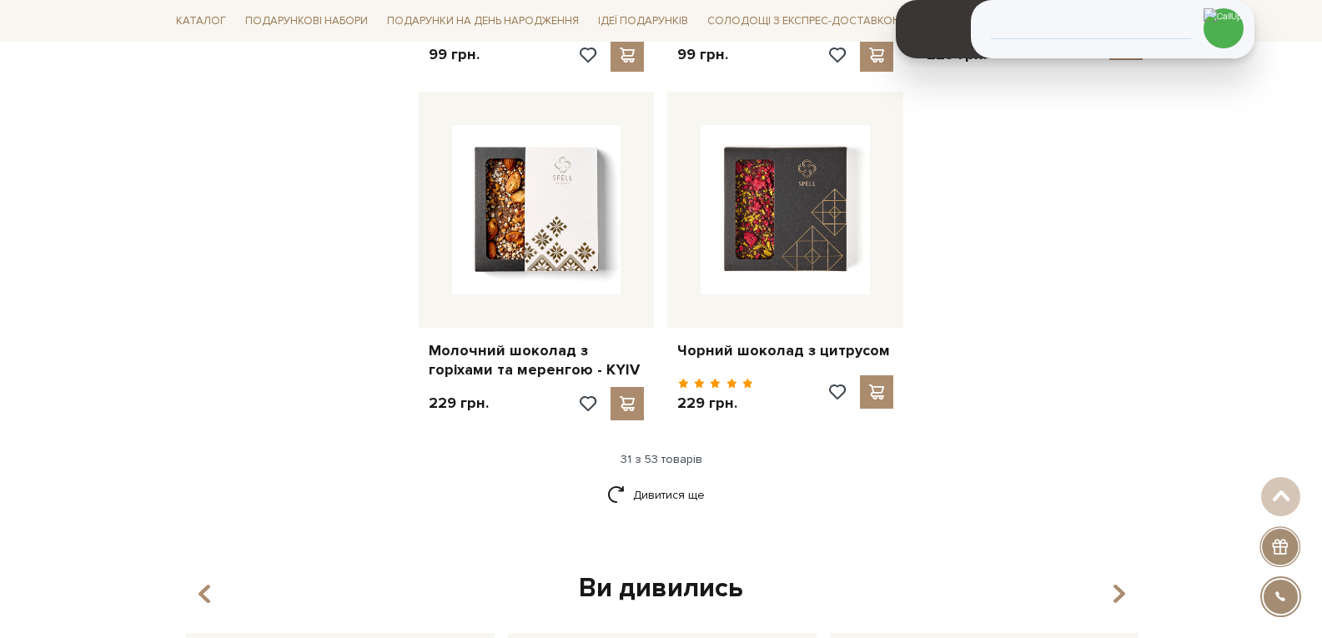
scroll to position [4086, 0]
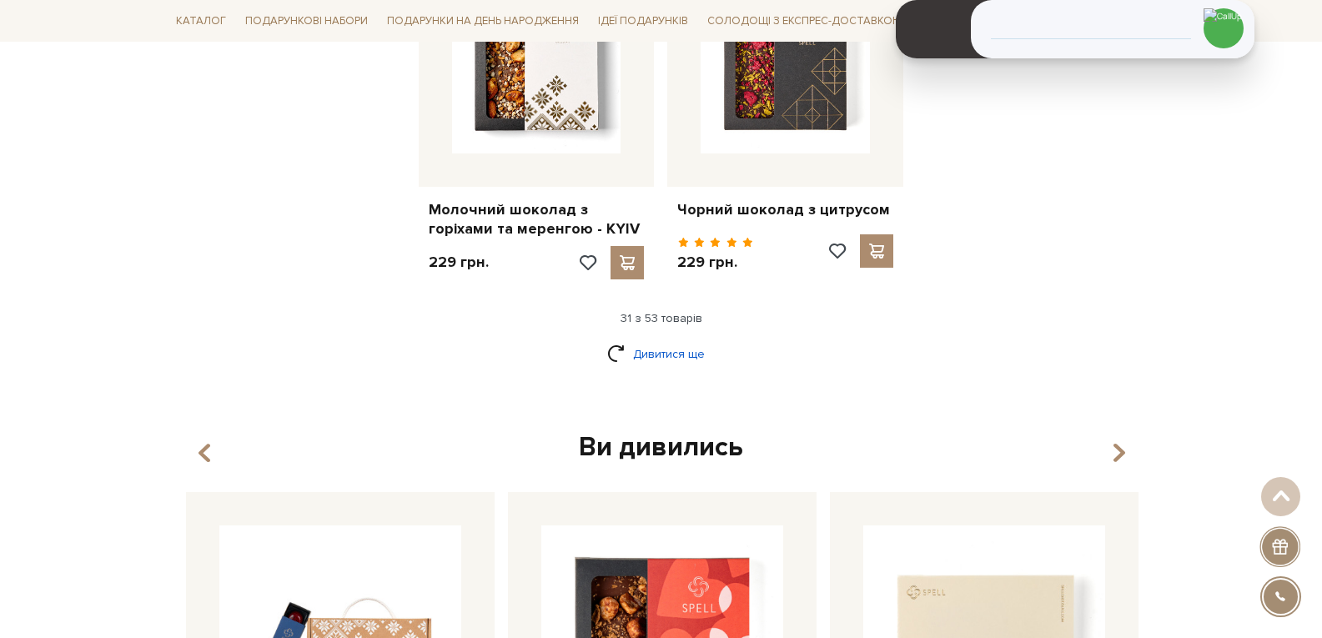
click at [666, 339] on link "Дивитися ще" at bounding box center [661, 353] width 108 height 29
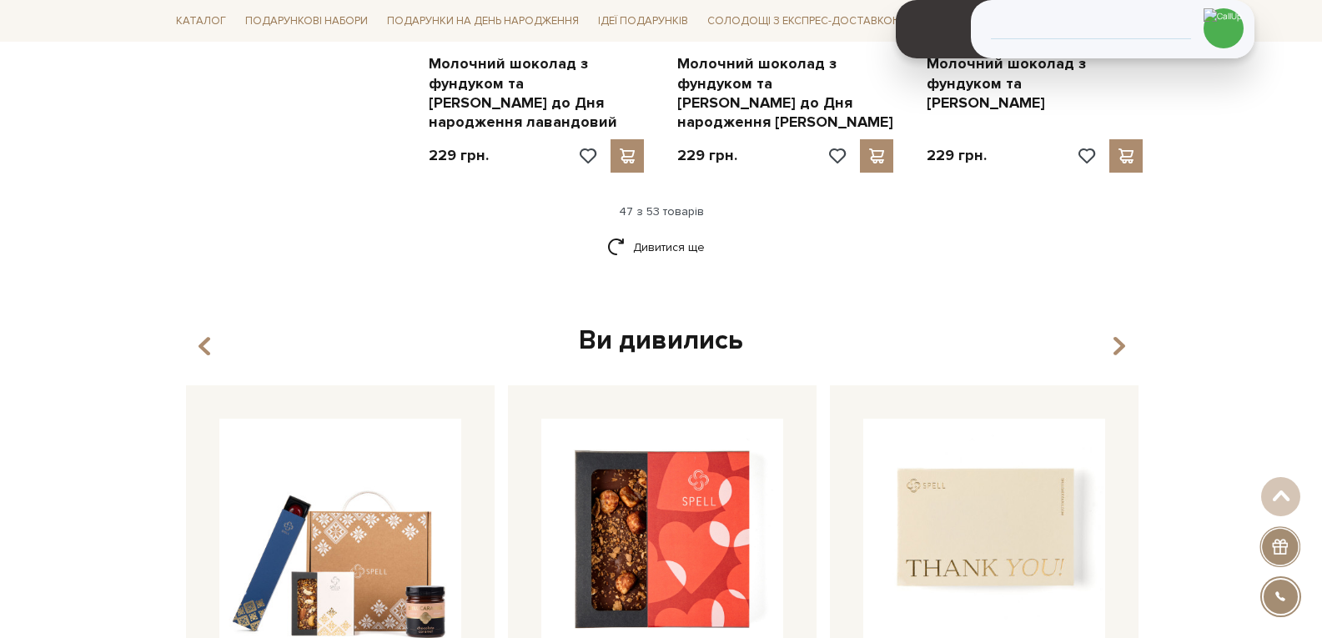
scroll to position [6254, 0]
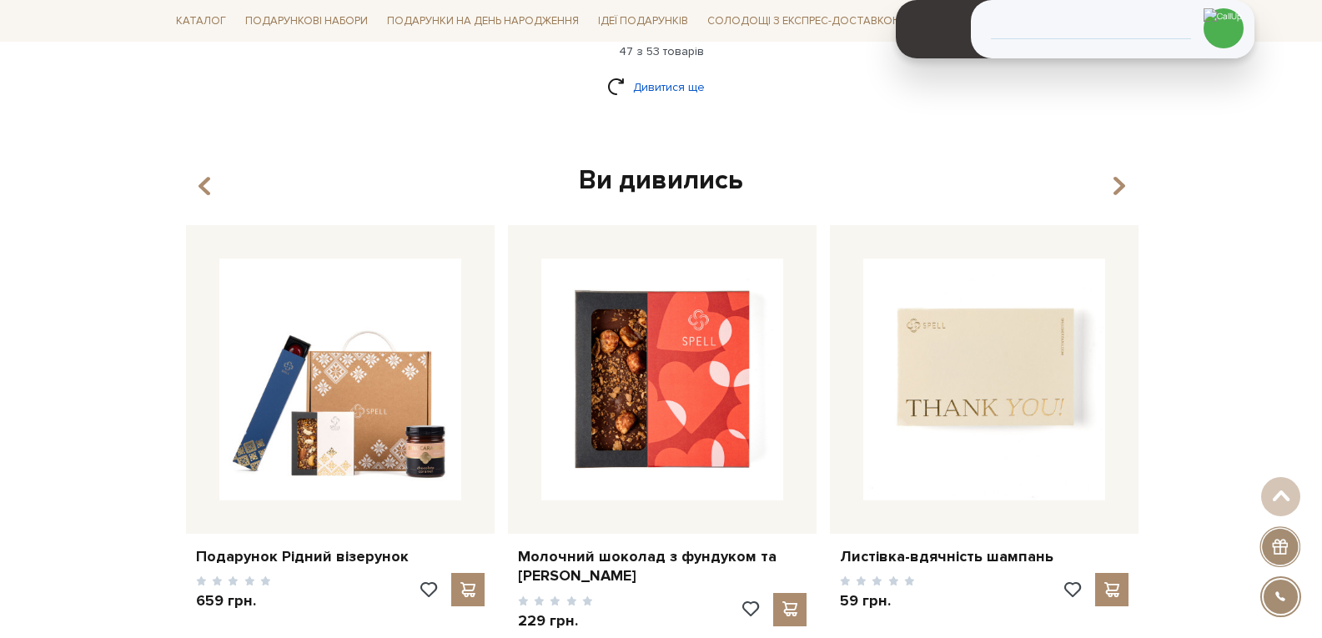
click at [662, 73] on link "Дивитися ще" at bounding box center [661, 87] width 108 height 29
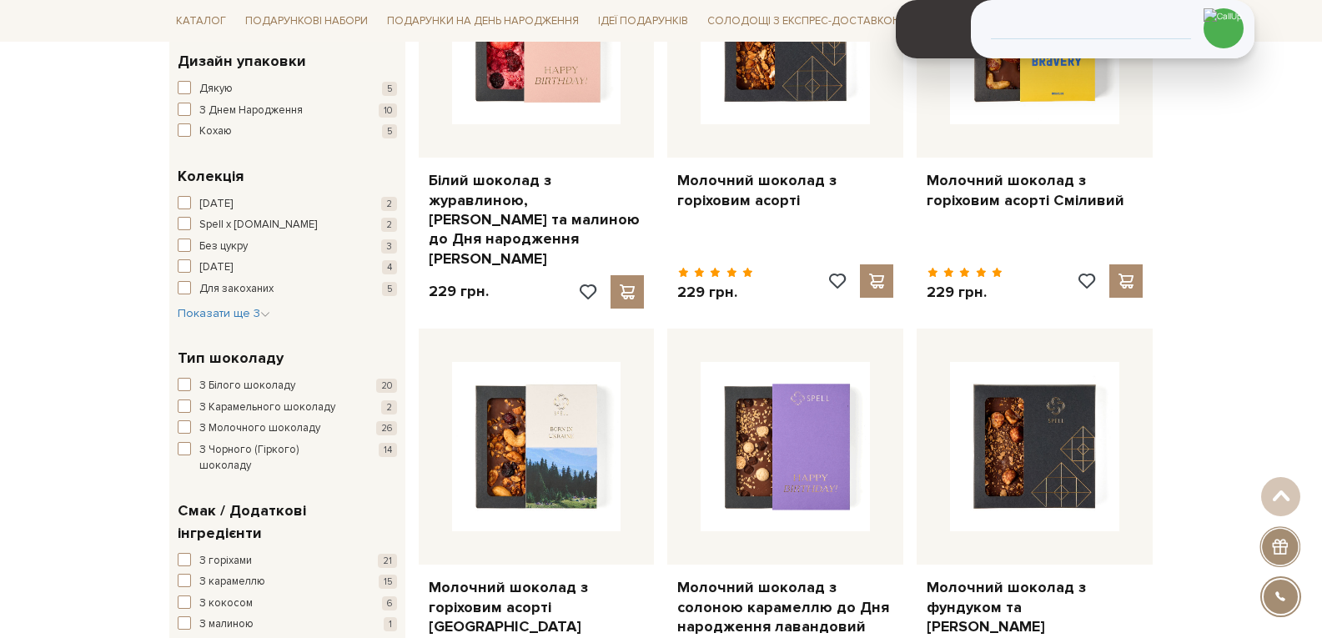
scroll to position [0, 0]
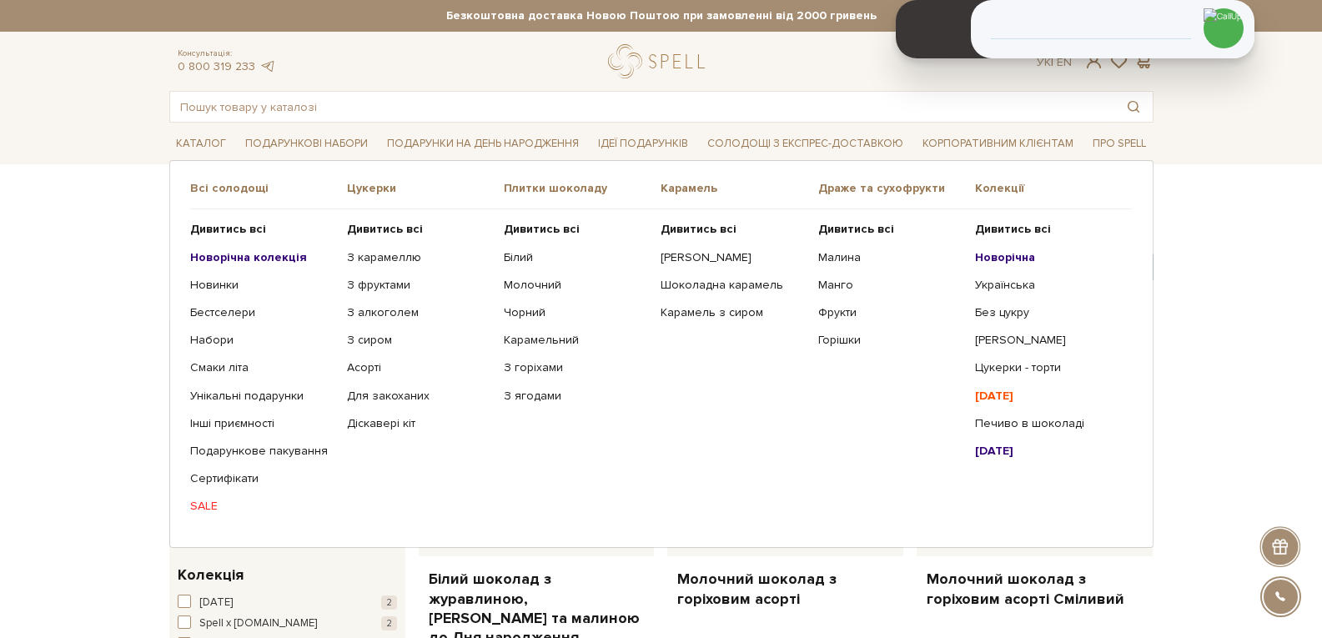
click at [231, 253] on b "Новорічна колекція" at bounding box center [248, 257] width 117 height 14
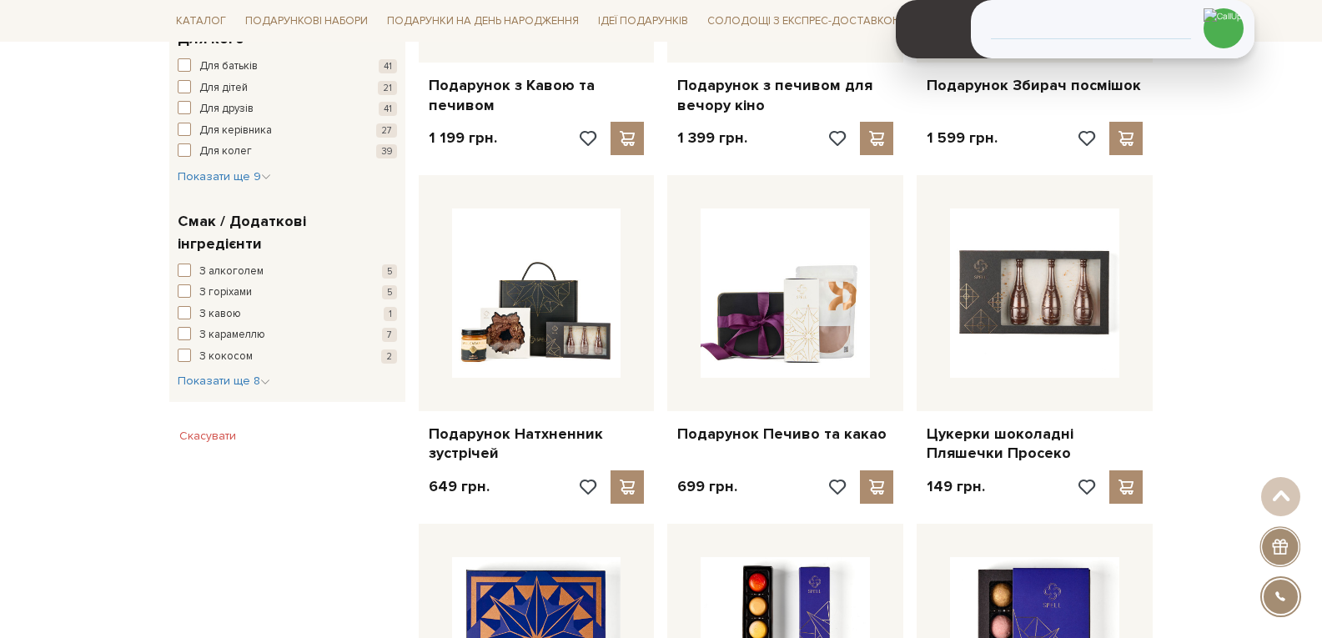
scroll to position [1167, 0]
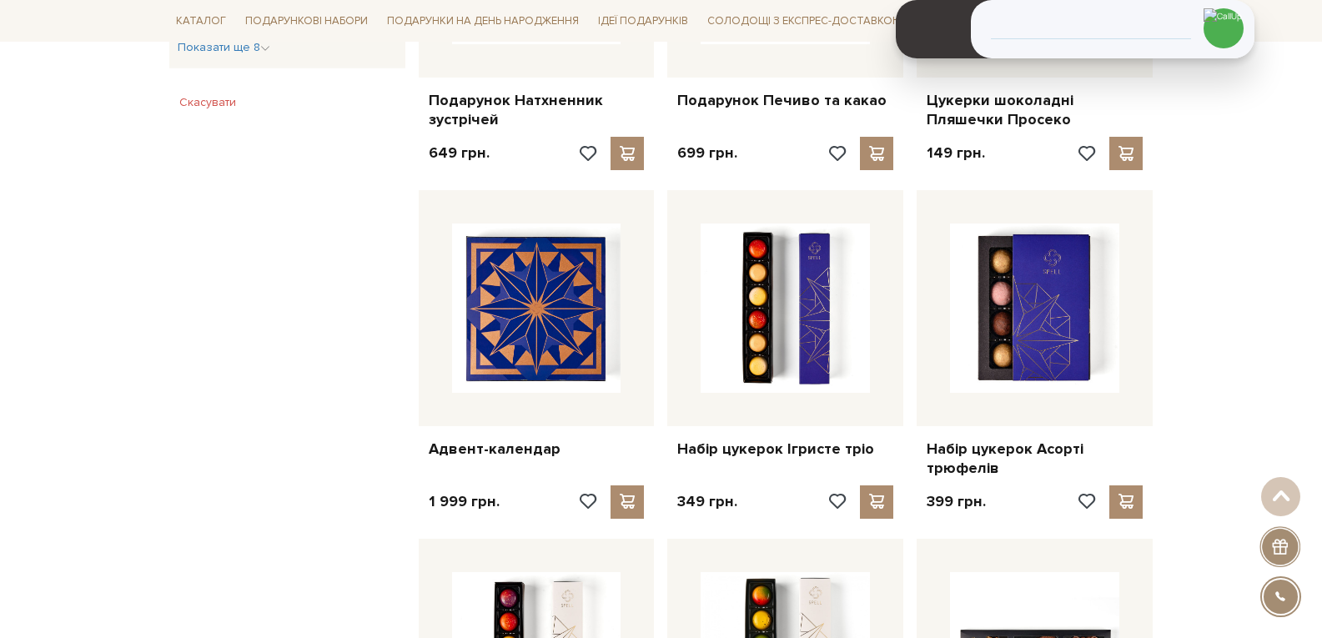
click at [1297, 311] on div "Головна Вся продукція Вся продукція з коллекції "Новорічн.. Вся продукція з кол…" at bounding box center [661, 467] width 1322 height 2900
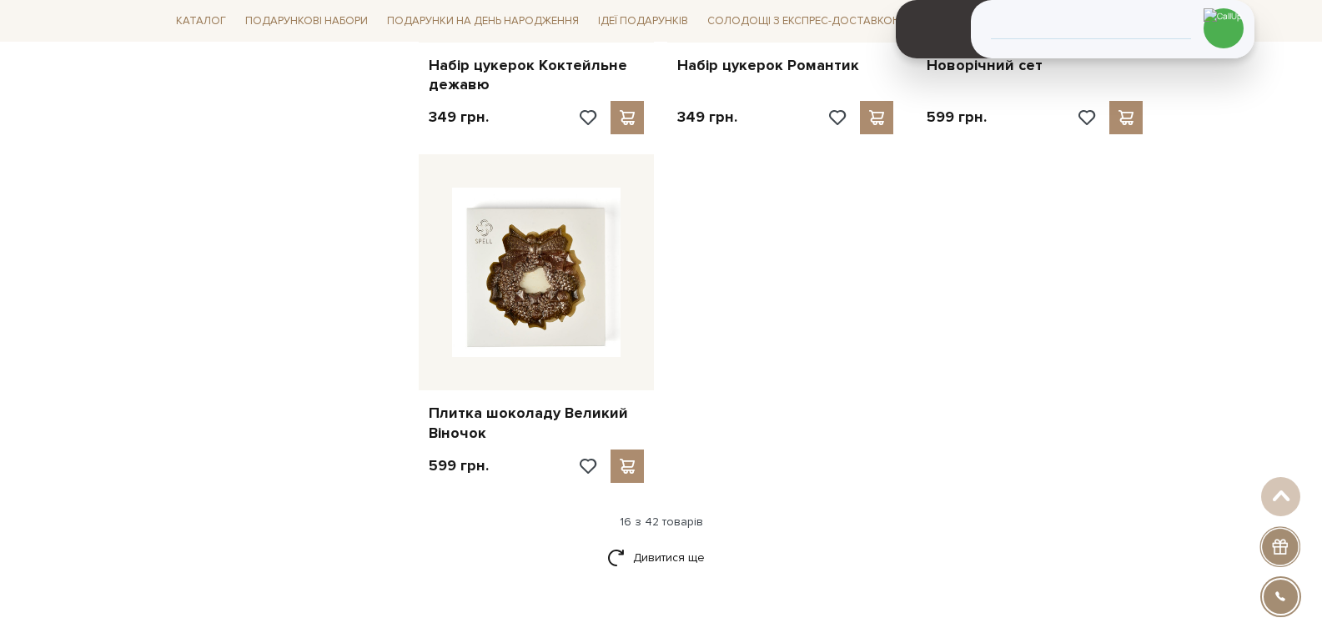
scroll to position [2001, 0]
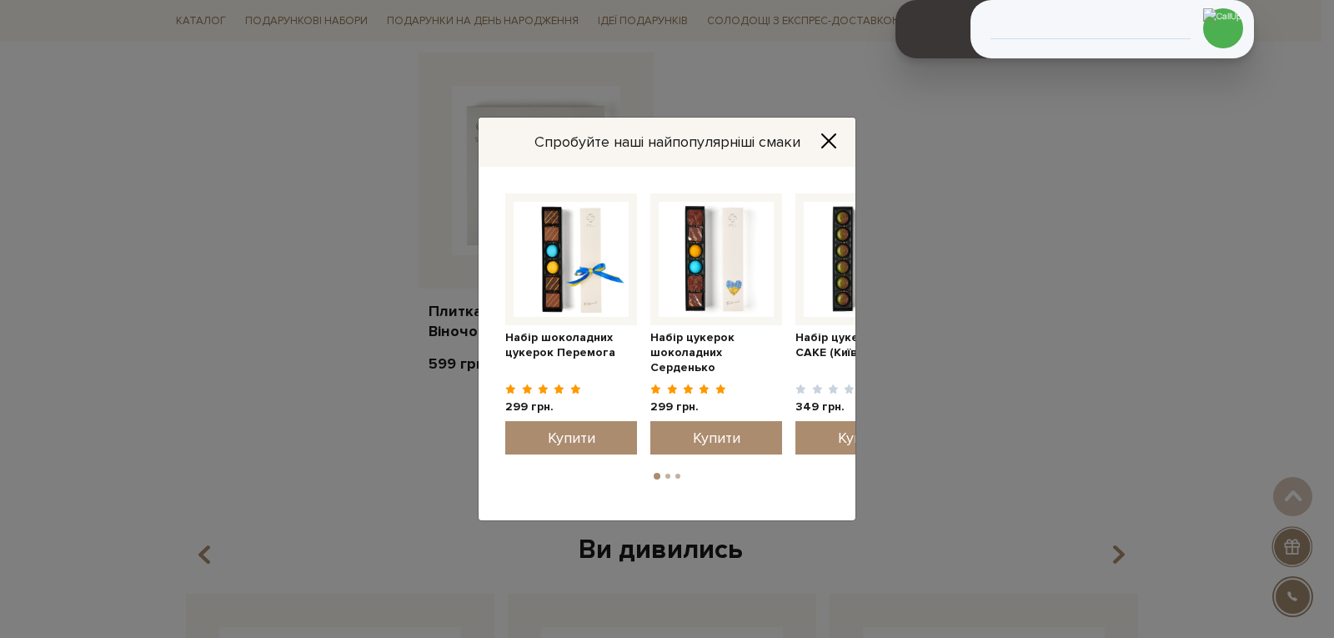
drag, startPoint x: 826, startPoint y: 137, endPoint x: 861, endPoint y: 168, distance: 47.2
click at [826, 137] on icon "Close" at bounding box center [828, 141] width 17 height 17
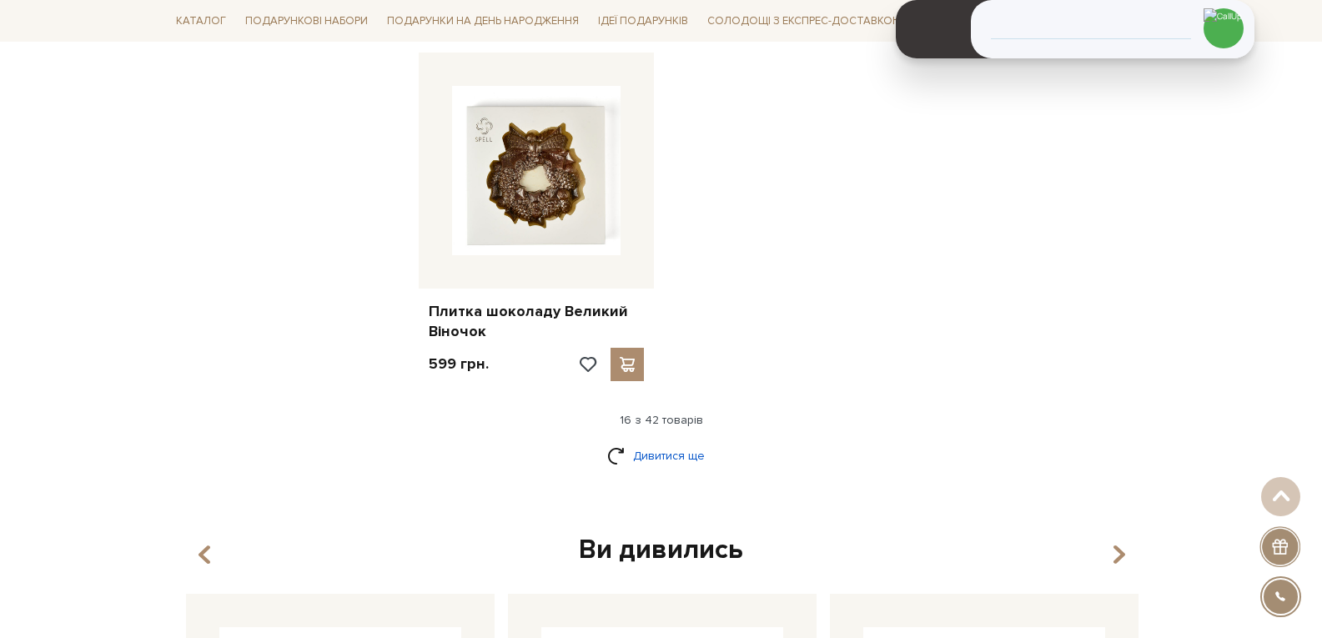
click at [638, 454] on link "Дивитися ще" at bounding box center [661, 455] width 108 height 29
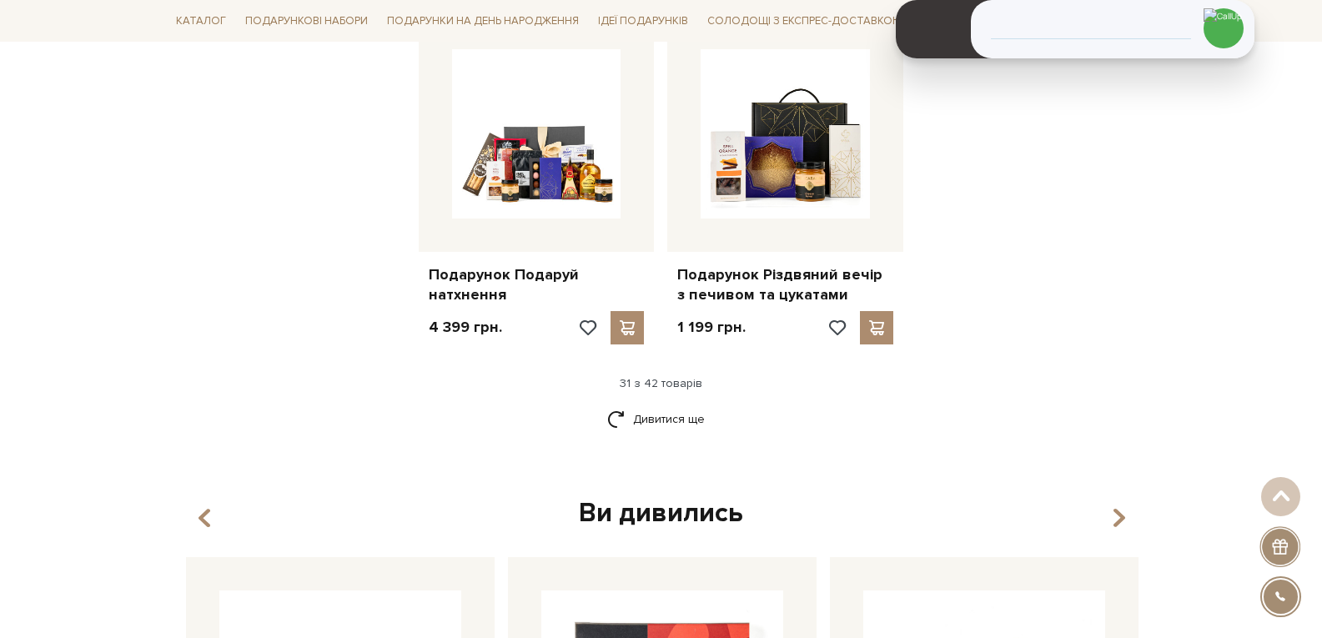
scroll to position [4002, 0]
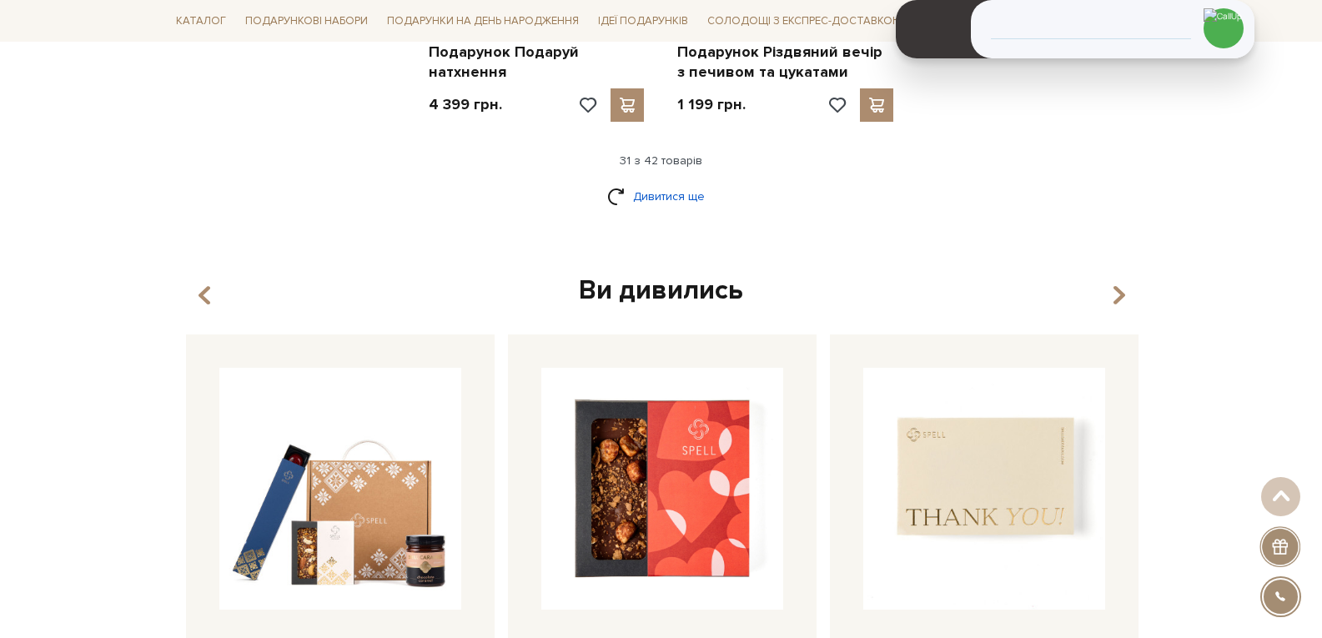
click at [652, 185] on link "Дивитися ще" at bounding box center [661, 196] width 108 height 29
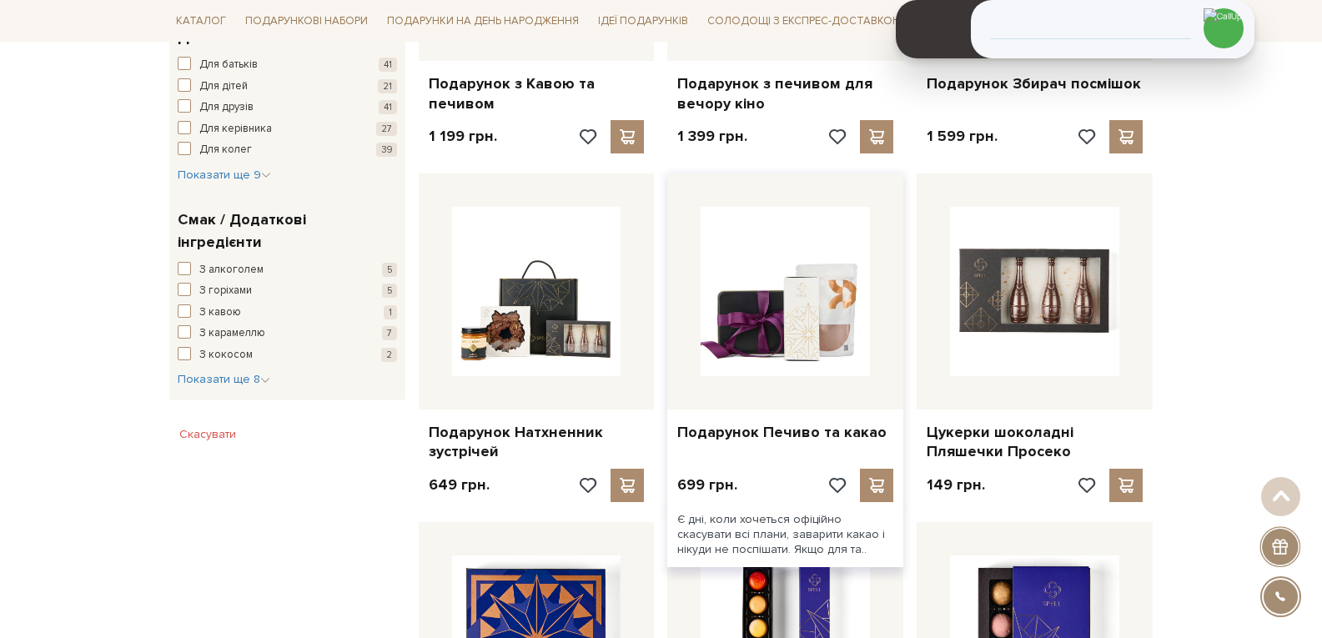
scroll to position [917, 0]
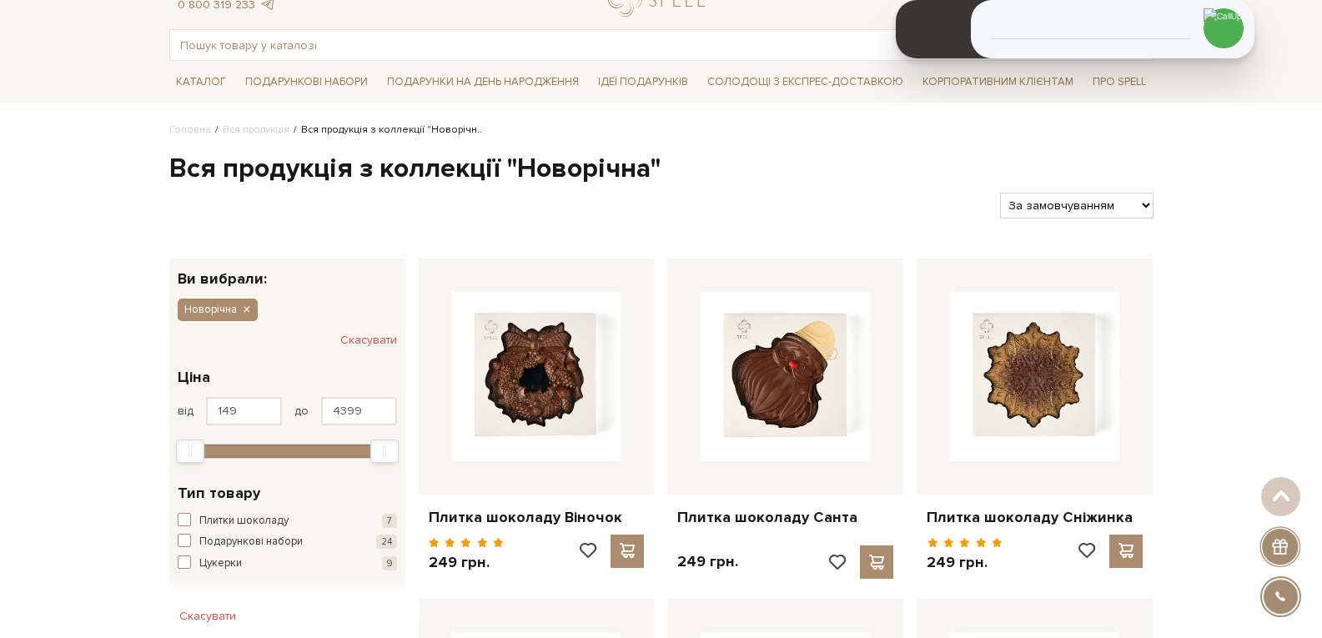
scroll to position [0, 0]
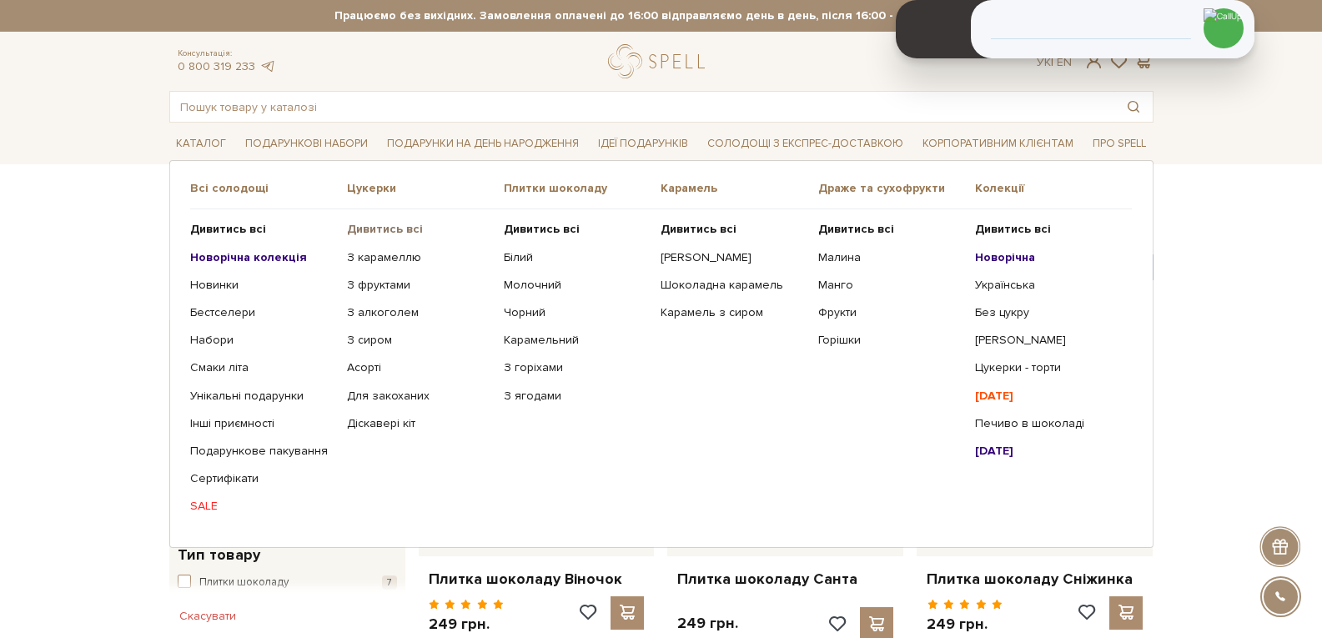
click at [355, 235] on b "Дивитись всі" at bounding box center [385, 229] width 76 height 14
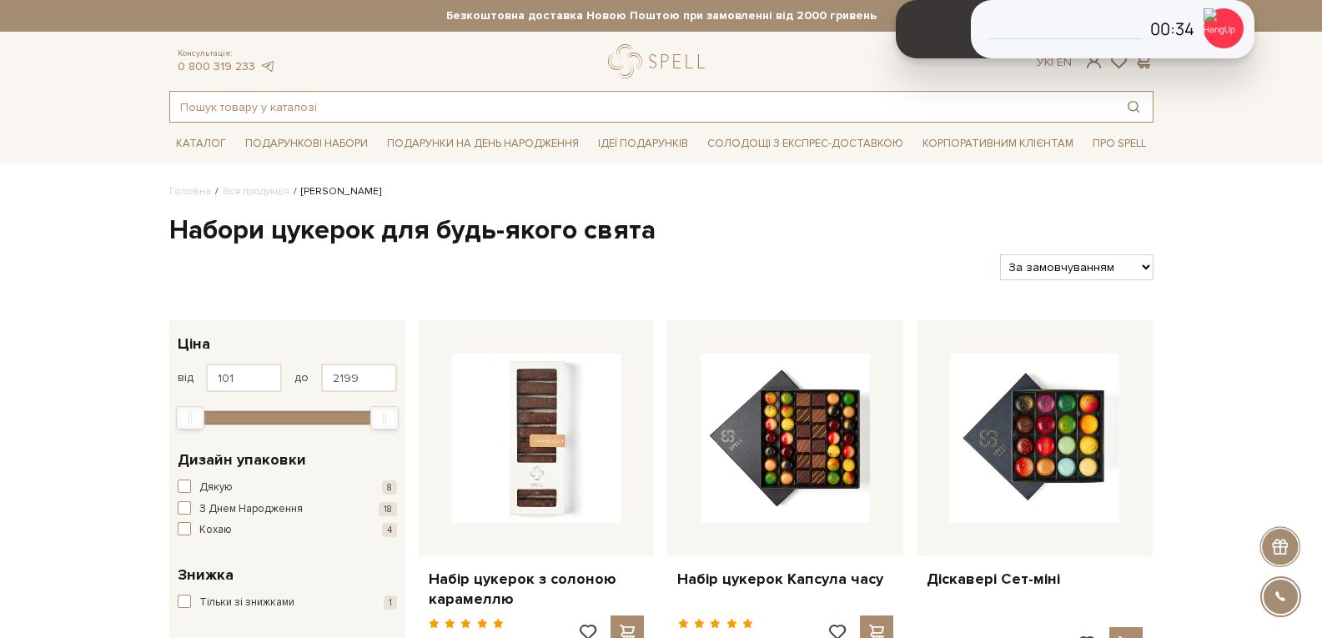
click at [374, 103] on input "text" at bounding box center [642, 107] width 944 height 30
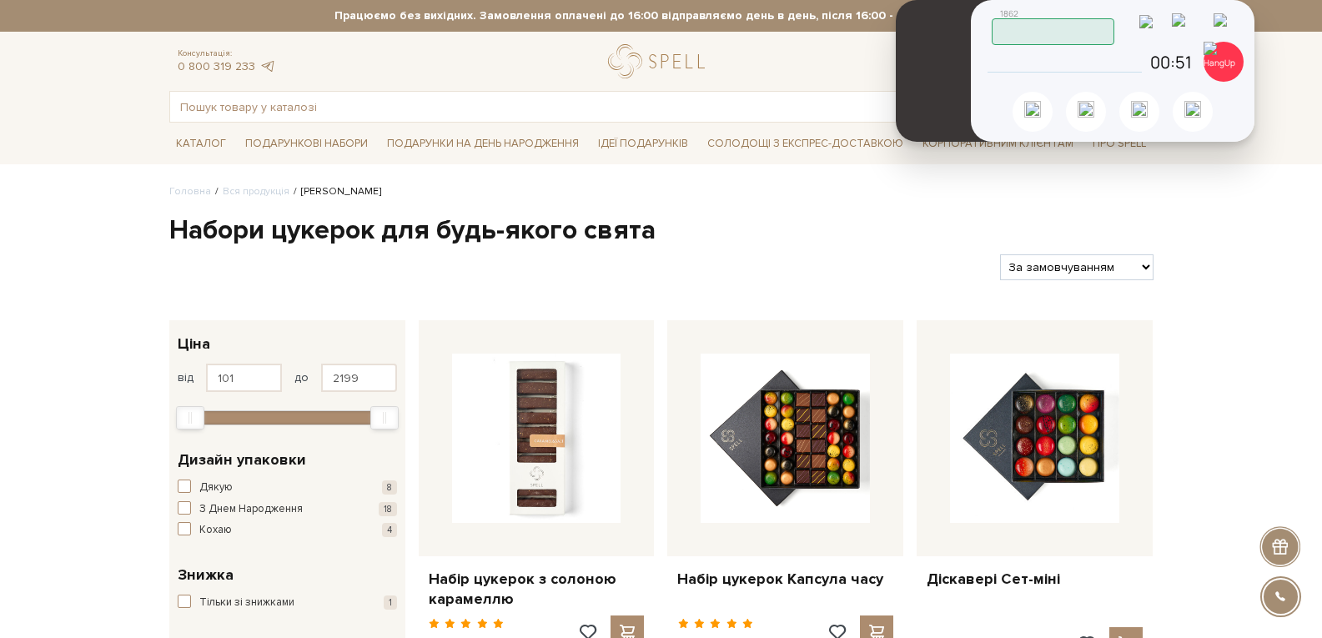
click at [1202, 27] on img at bounding box center [1188, 27] width 35 height 28
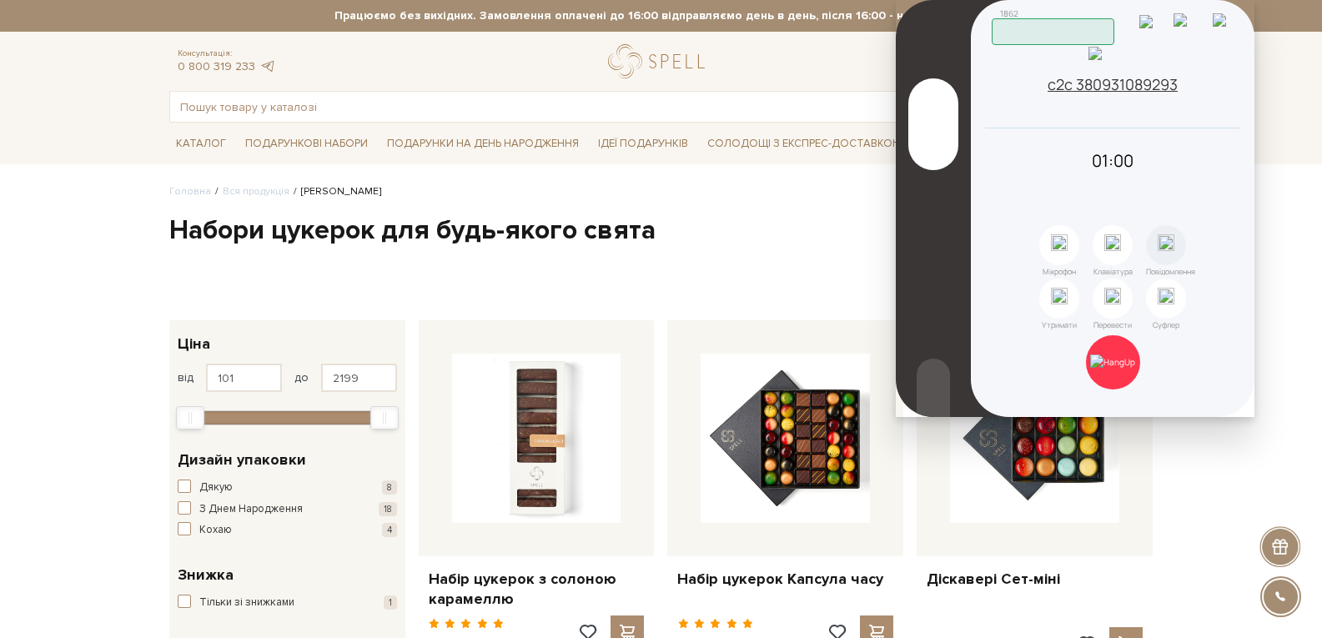
click at [1231, 126] on icon at bounding box center [1232, 118] width 15 height 15
click at [1101, 354] on img at bounding box center [1112, 361] width 45 height 15
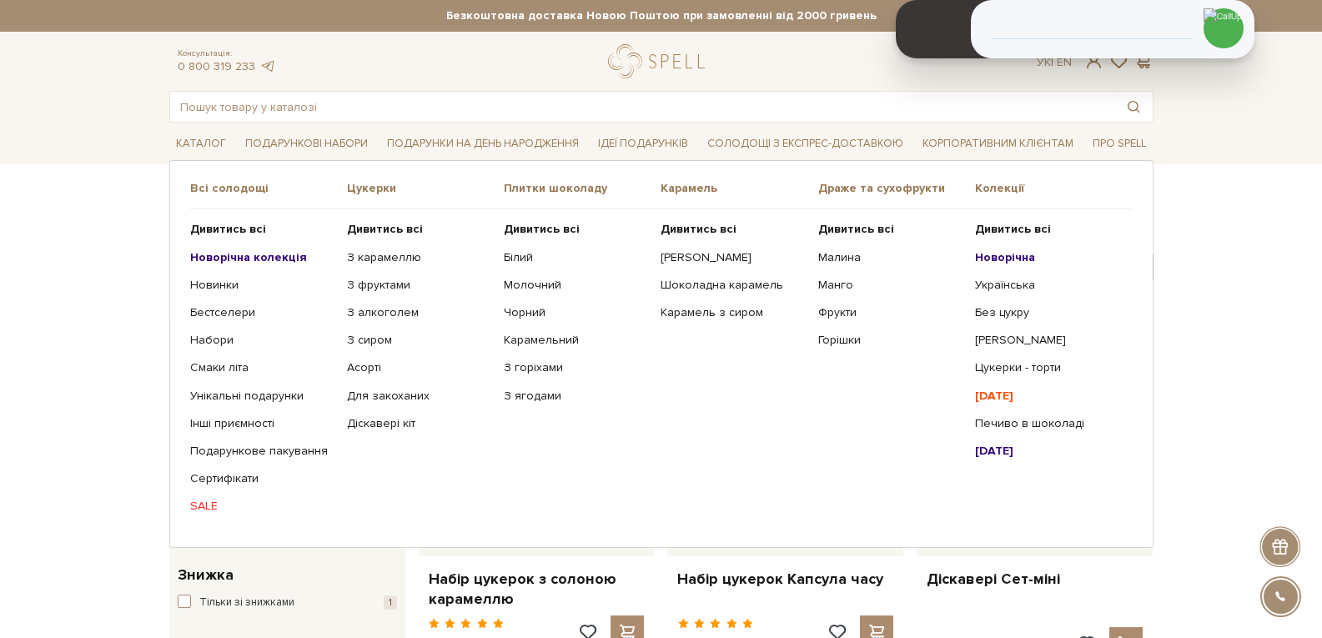
click at [239, 265] on ul "Дивитись всі Новорічна колекція Новинки Бестселери Набори SALE" at bounding box center [268, 367] width 157 height 317
click at [239, 262] on b "Новорічна колекція" at bounding box center [248, 257] width 117 height 14
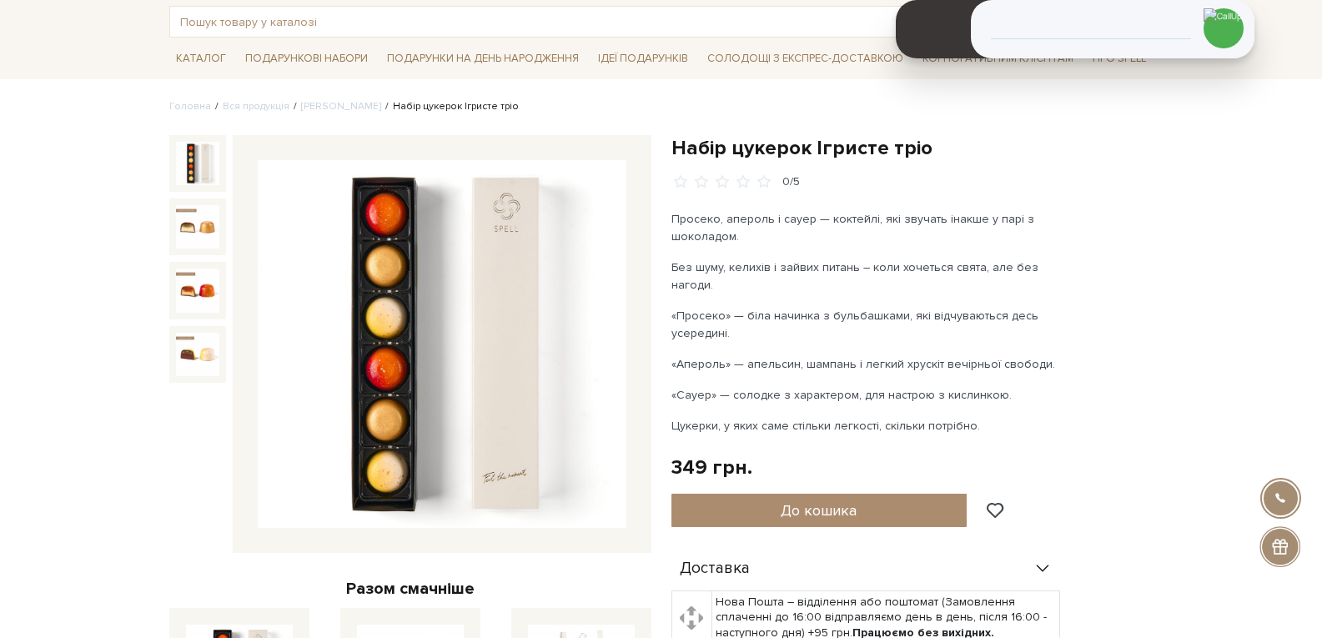
scroll to position [83, 0]
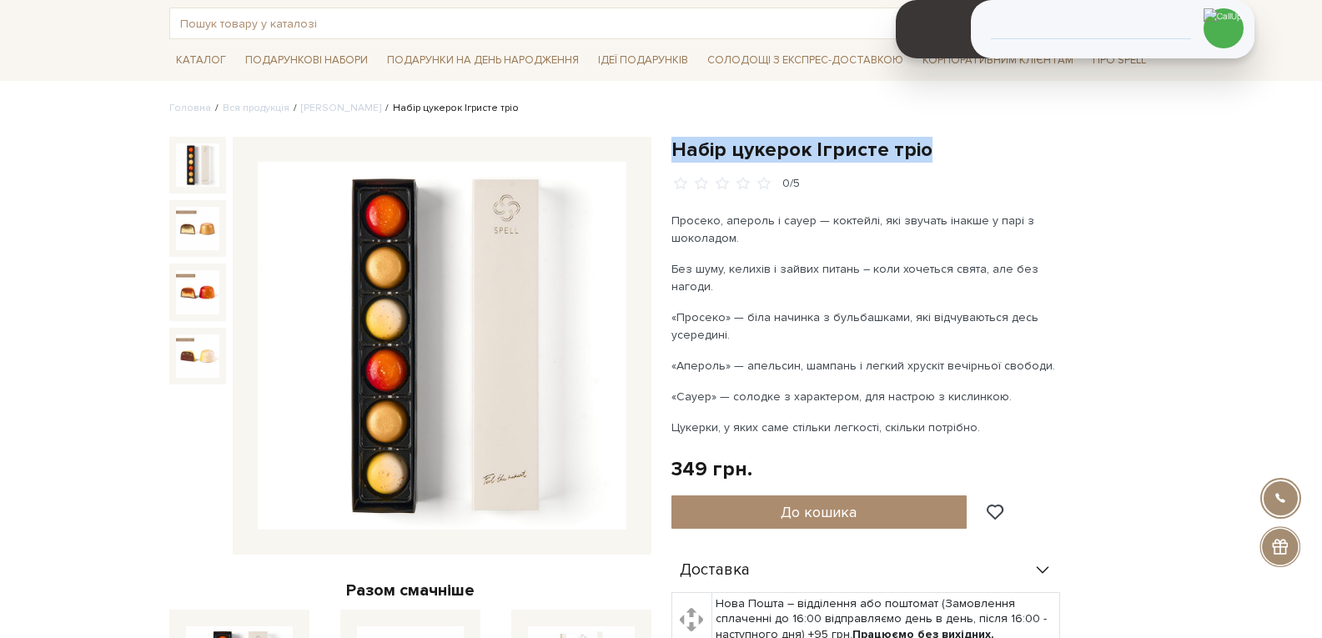
drag, startPoint x: 941, startPoint y: 151, endPoint x: 664, endPoint y: 132, distance: 277.5
copy h1 "Набір цукерок Ігристе тріо"
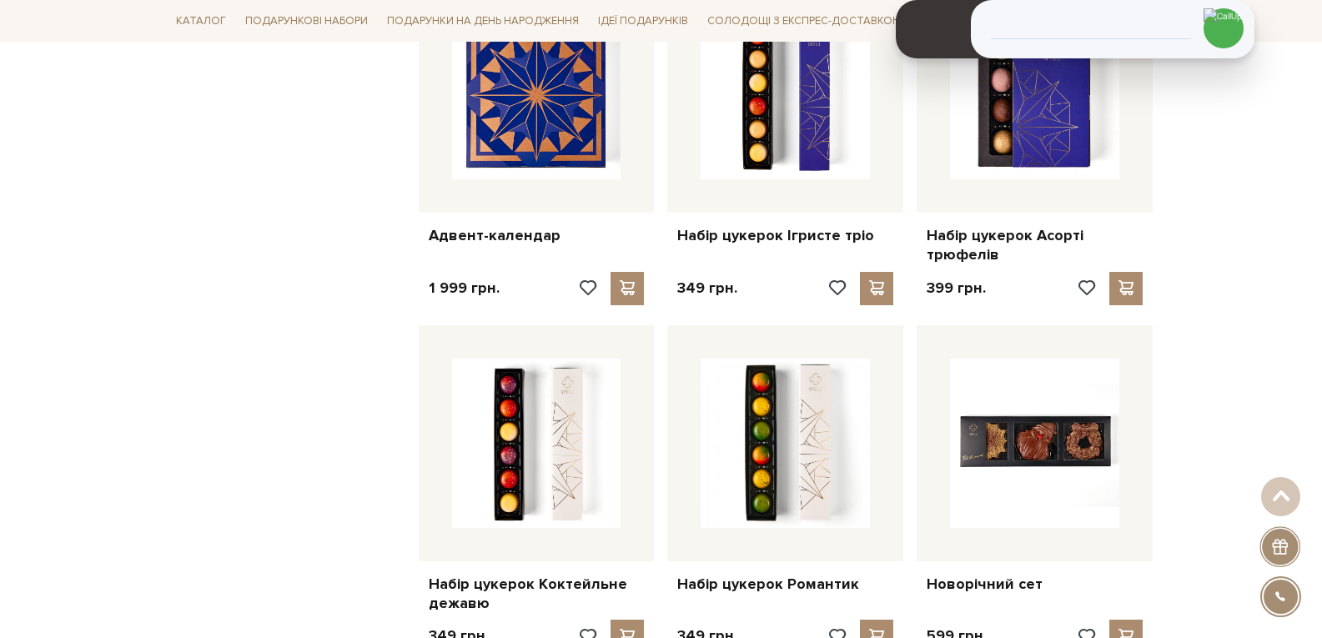
scroll to position [1417, 0]
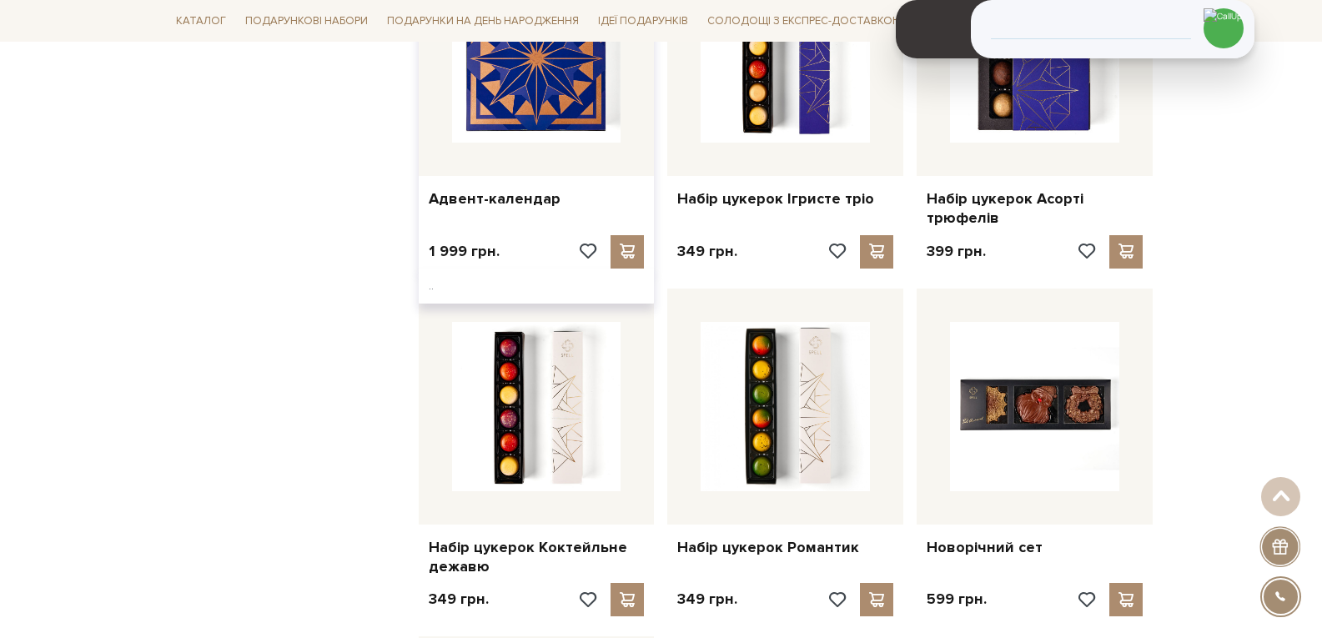
drag, startPoint x: 427, startPoint y: 198, endPoint x: 555, endPoint y: 215, distance: 129.6
click at [555, 215] on div "Адвент-календар" at bounding box center [537, 195] width 236 height 39
copy link "Адвент-календар"
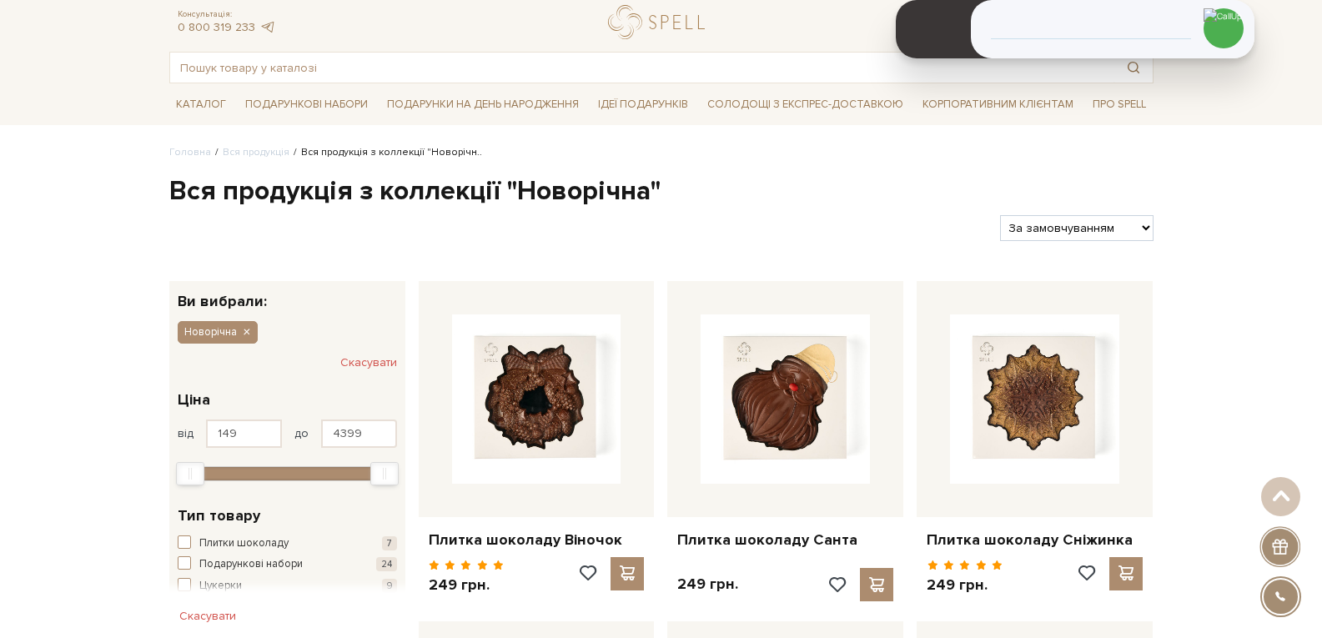
scroll to position [0, 0]
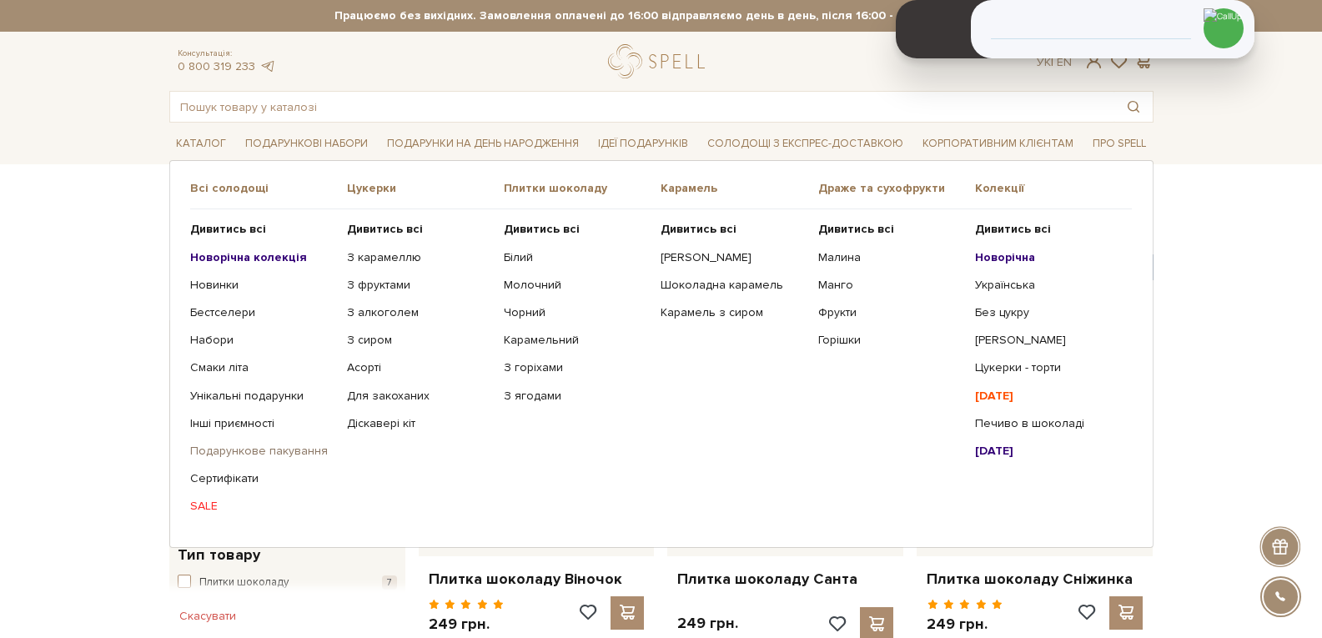
click at [247, 450] on link "Подарункове пакування" at bounding box center [262, 451] width 144 height 15
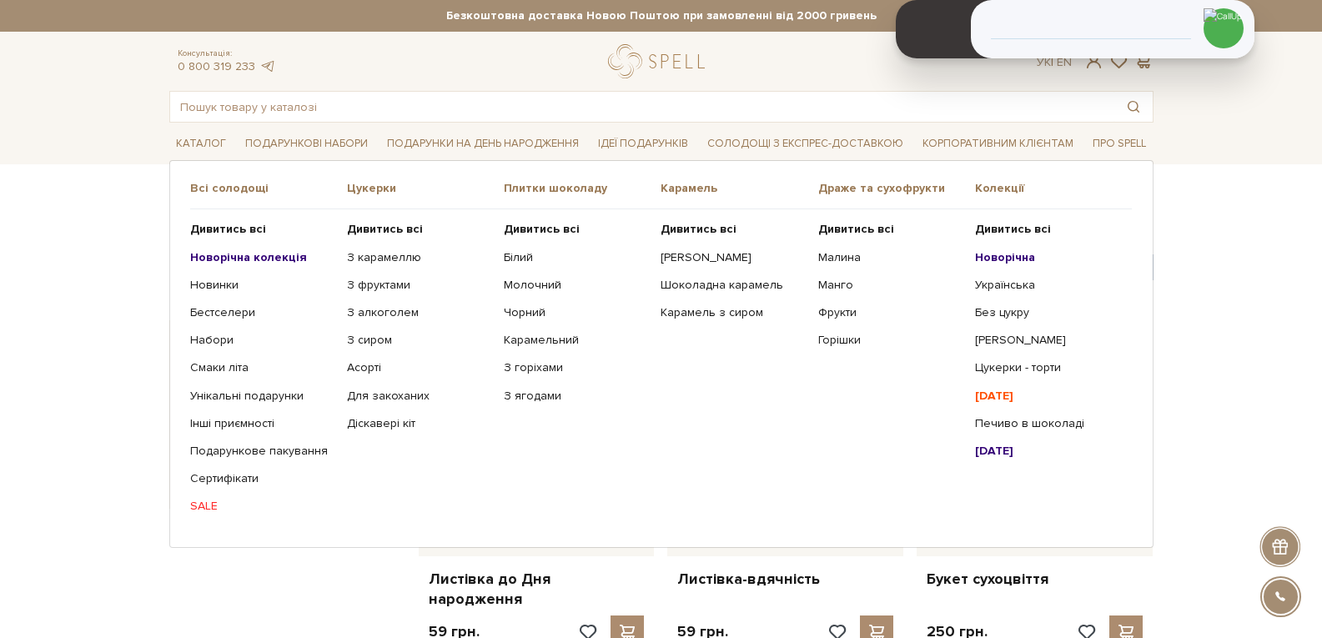
click at [215, 257] on b "Новорічна колекція" at bounding box center [248, 257] width 117 height 14
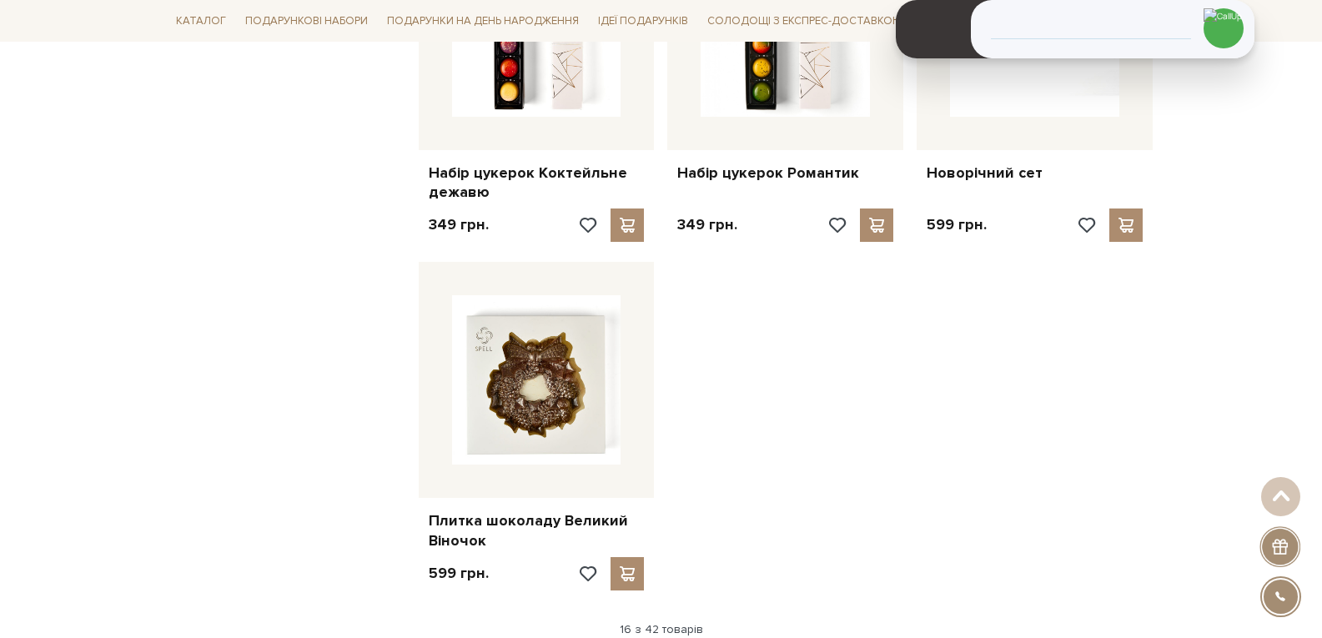
scroll to position [2001, 0]
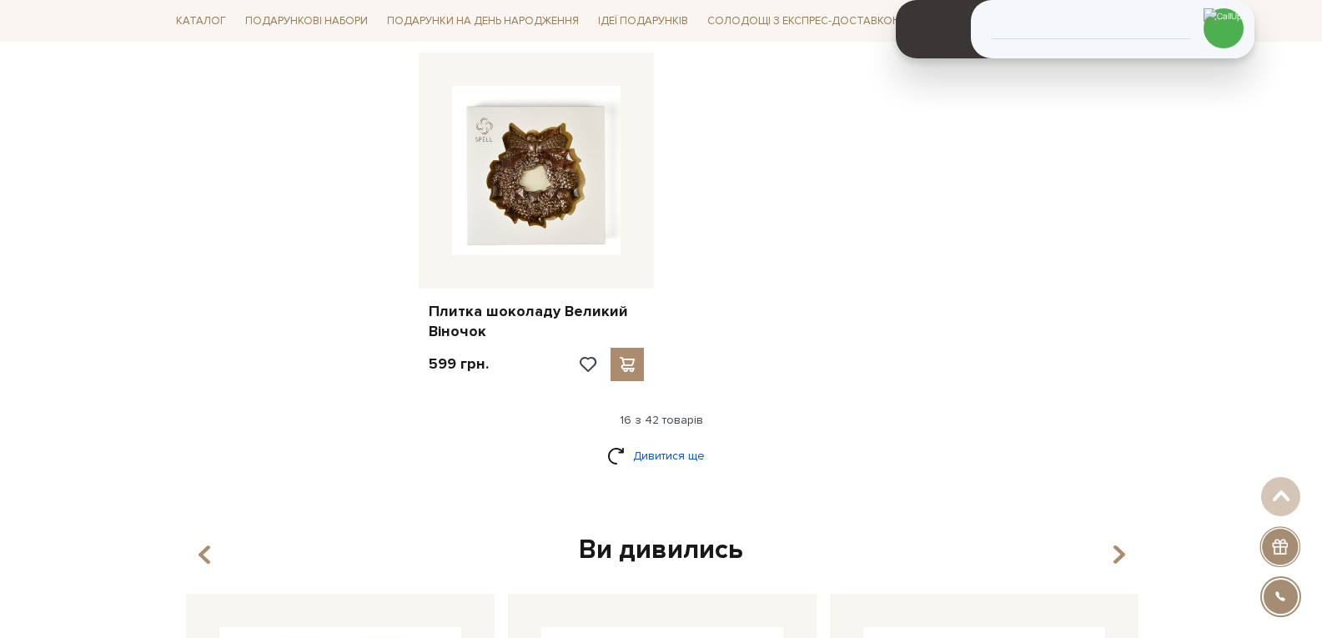
click at [646, 468] on link "Дивитися ще" at bounding box center [661, 455] width 108 height 29
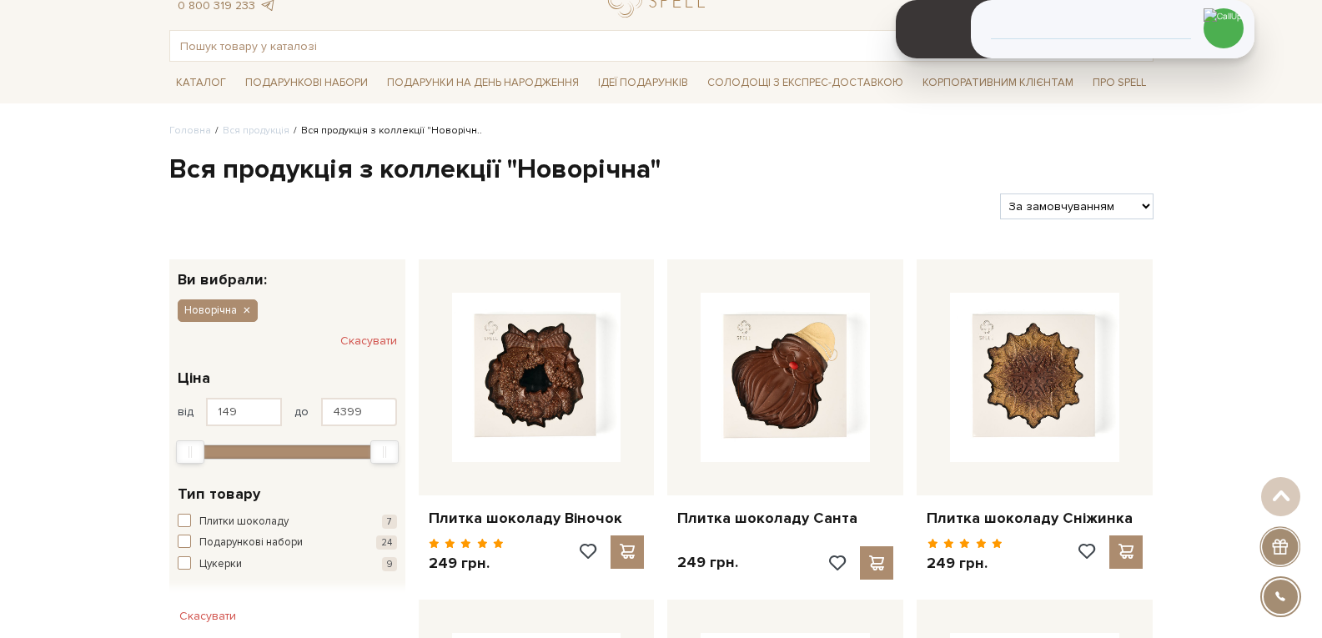
scroll to position [0, 0]
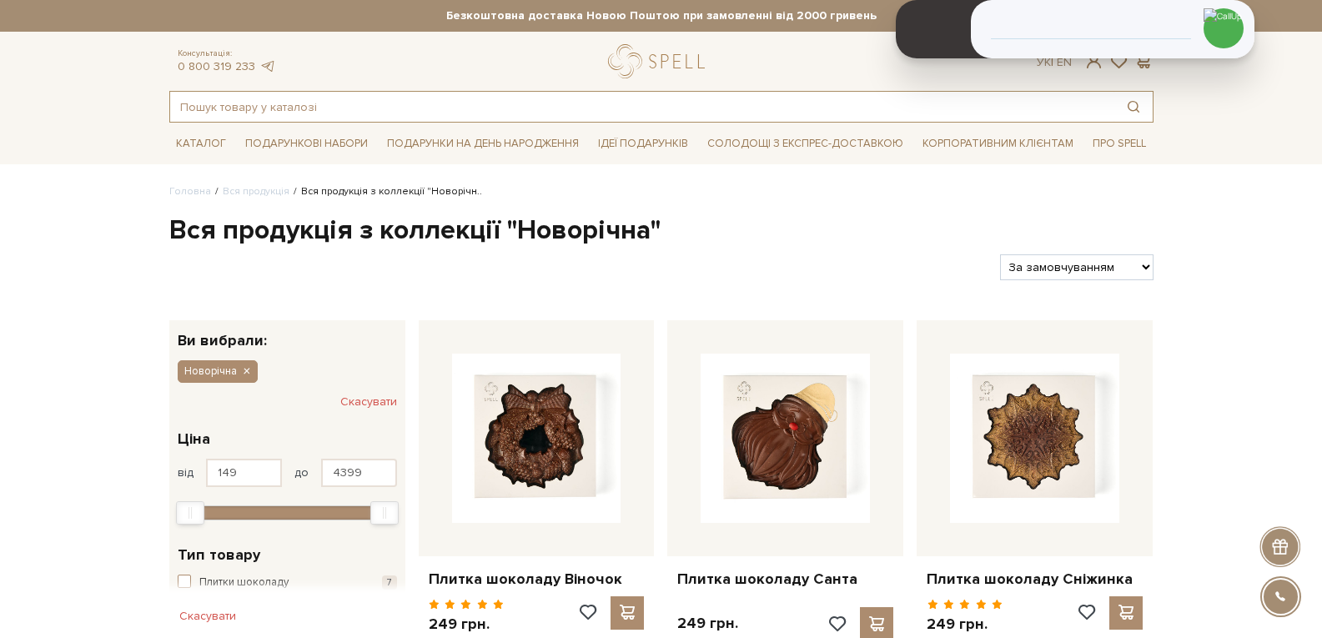
click at [243, 116] on input "text" at bounding box center [642, 107] width 944 height 30
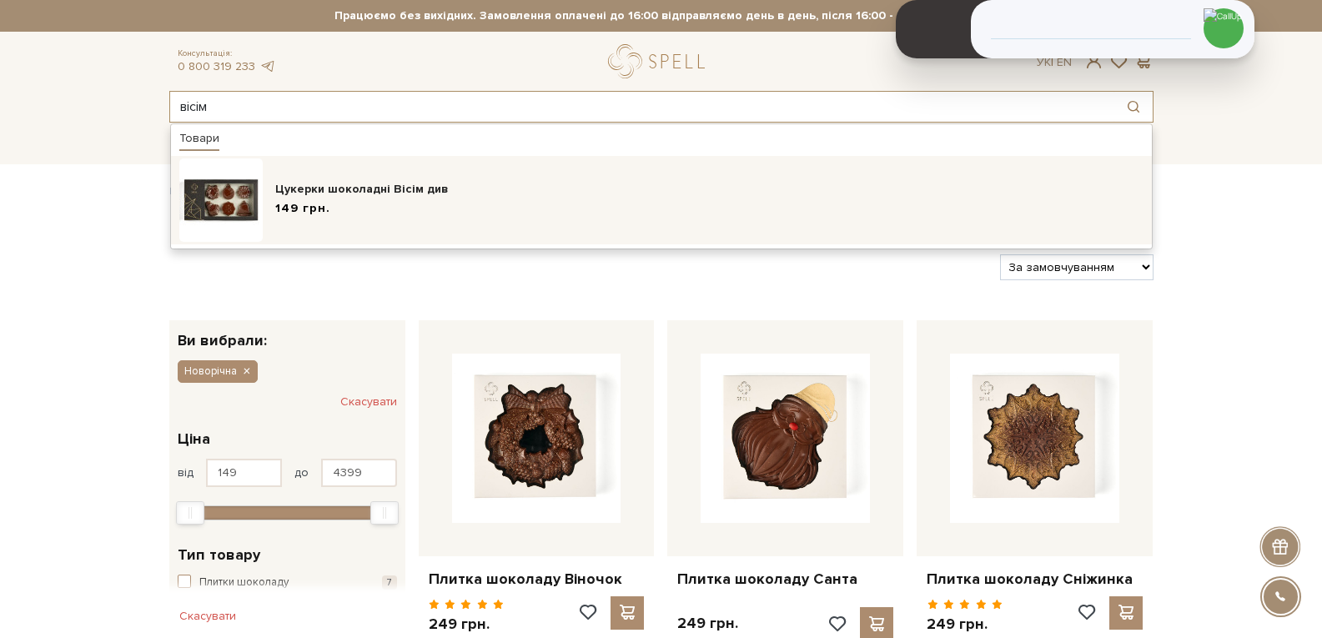
type input "вісім"
click at [338, 198] on div "Цукерки шоколадні Вісім див 149 грн." at bounding box center [709, 200] width 868 height 39
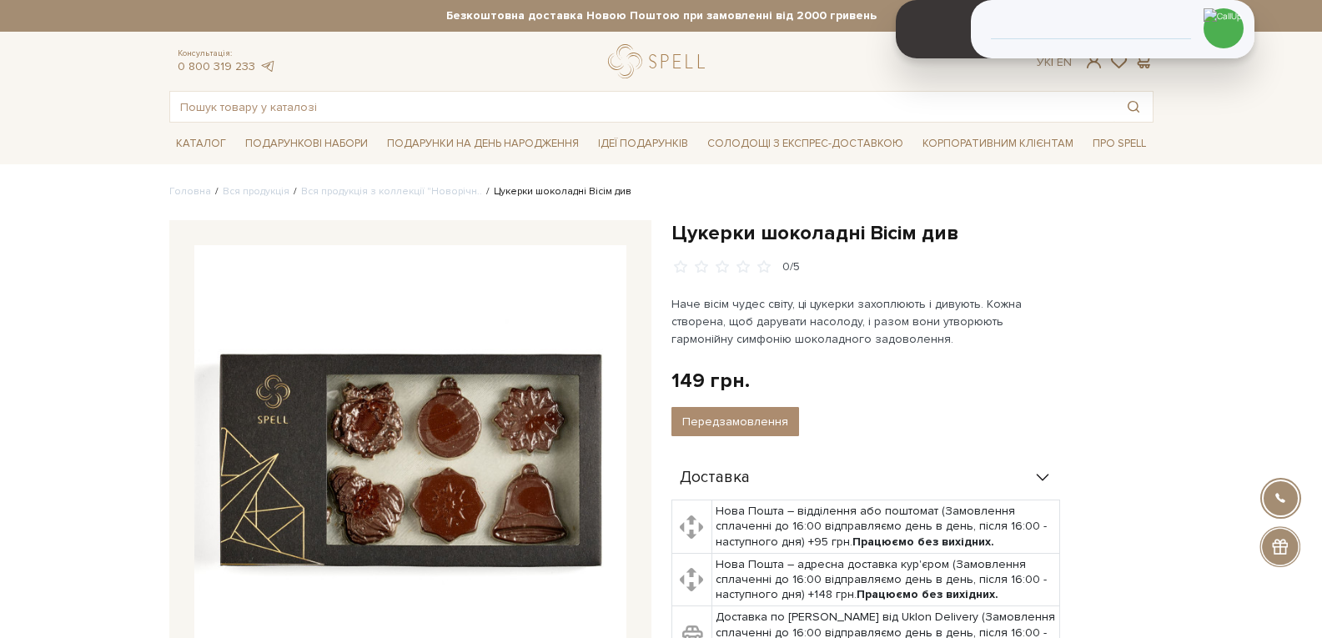
click at [1148, 362] on div "Цукерки шоколадні Вісім див 0/5 Наче вісім чудес світу, ці цукерки захоплюють і…" at bounding box center [912, 540] width 482 height 640
click at [1141, 373] on div "149 грн. Оплата частинами:" at bounding box center [912, 381] width 482 height 26
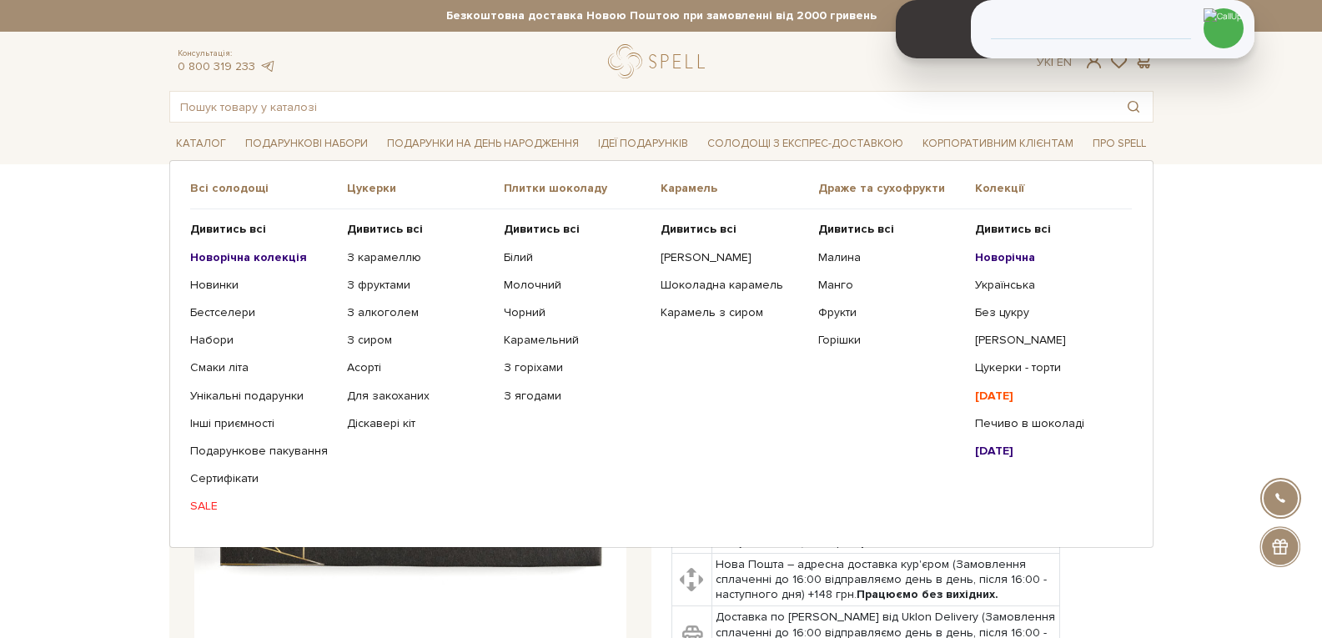
click at [236, 251] on b "Новорічна колекція" at bounding box center [248, 257] width 117 height 14
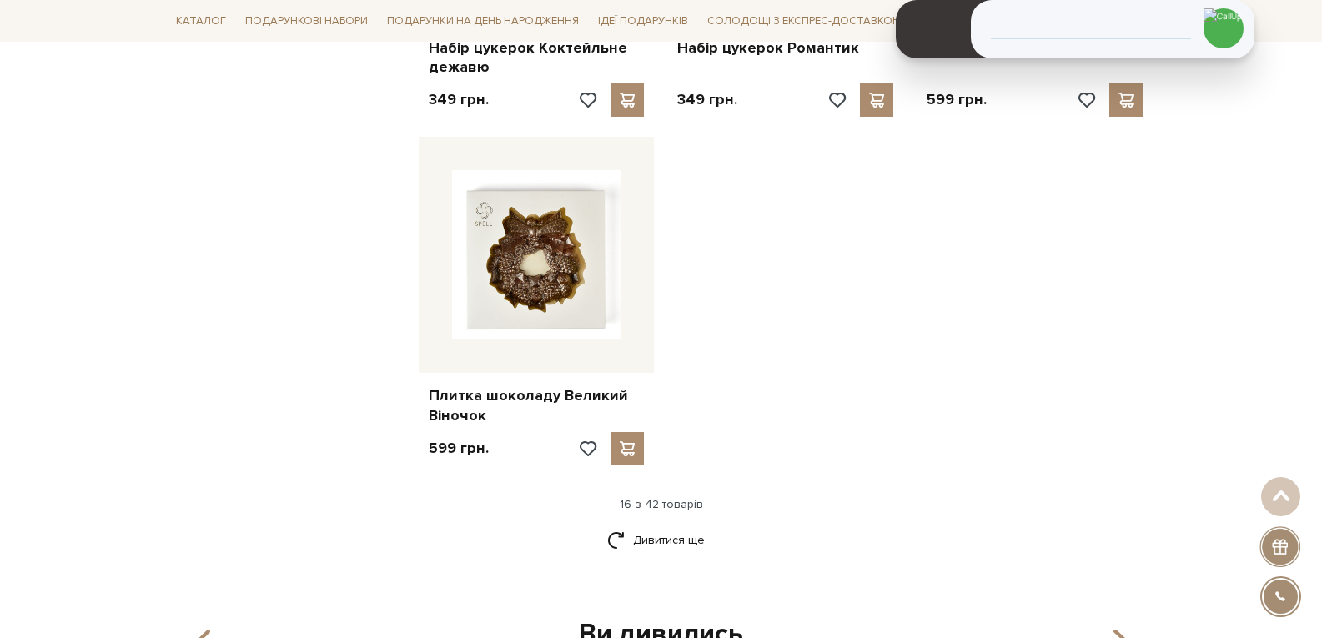
scroll to position [1918, 0]
click at [645, 540] on link "Дивитися ще" at bounding box center [661, 538] width 108 height 29
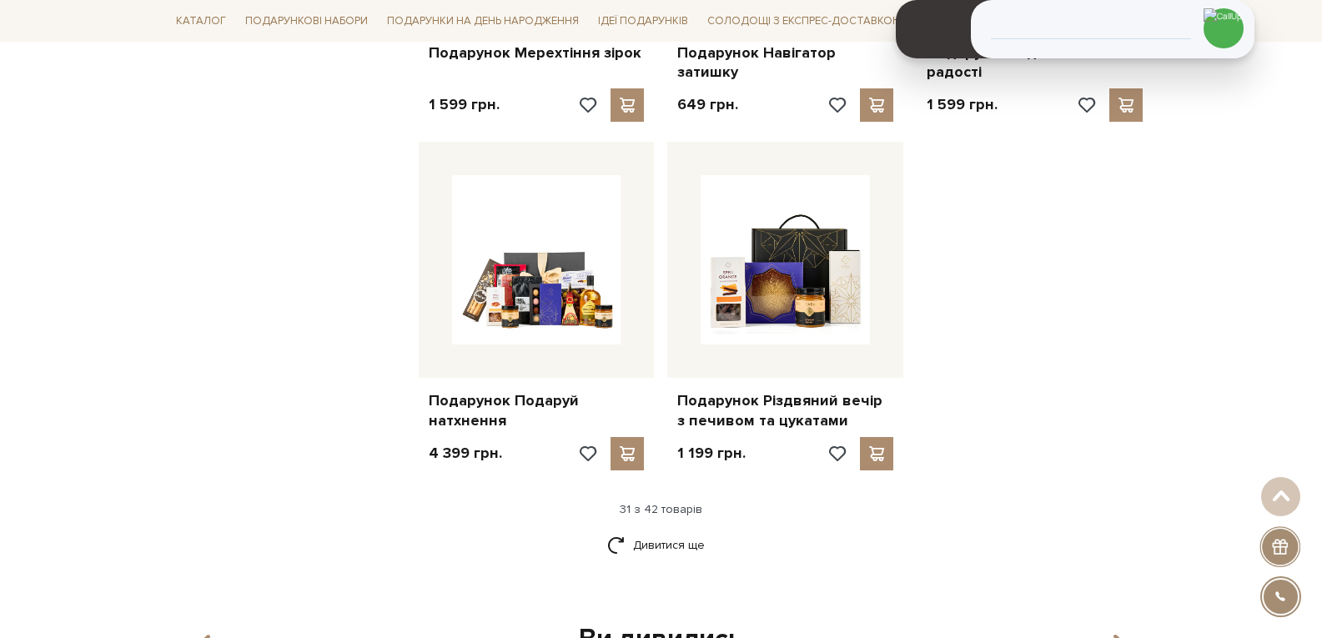
scroll to position [3669, 0]
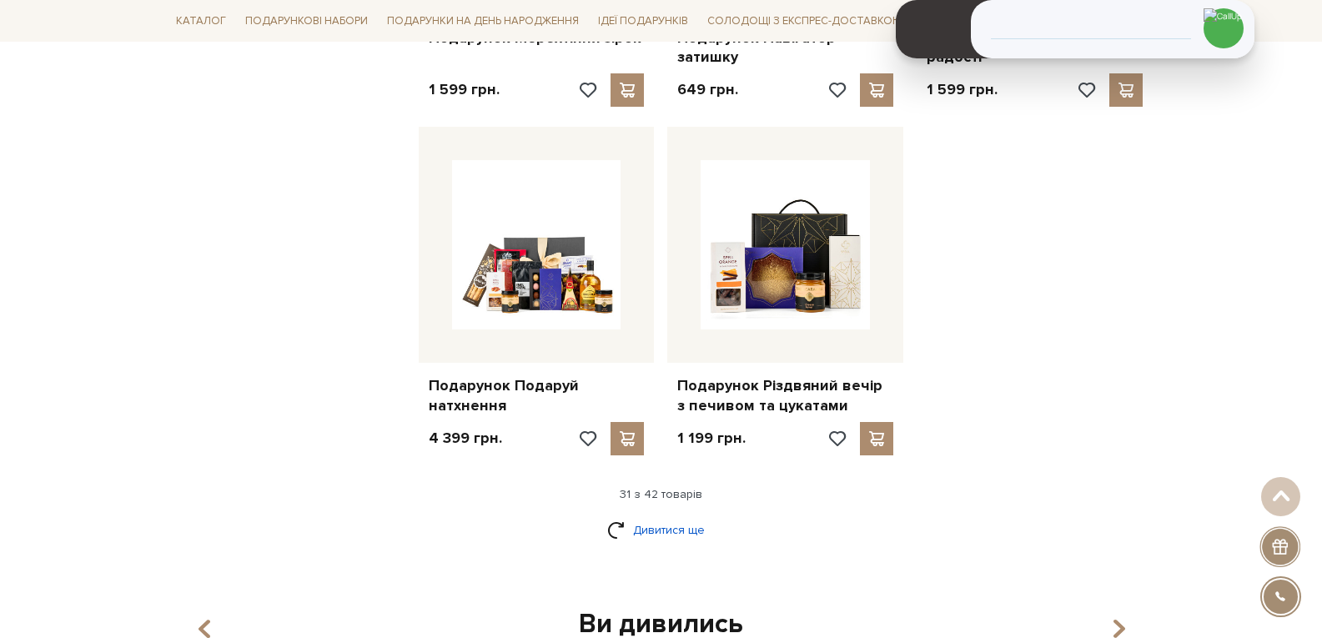
click at [663, 529] on link "Дивитися ще" at bounding box center [661, 529] width 108 height 29
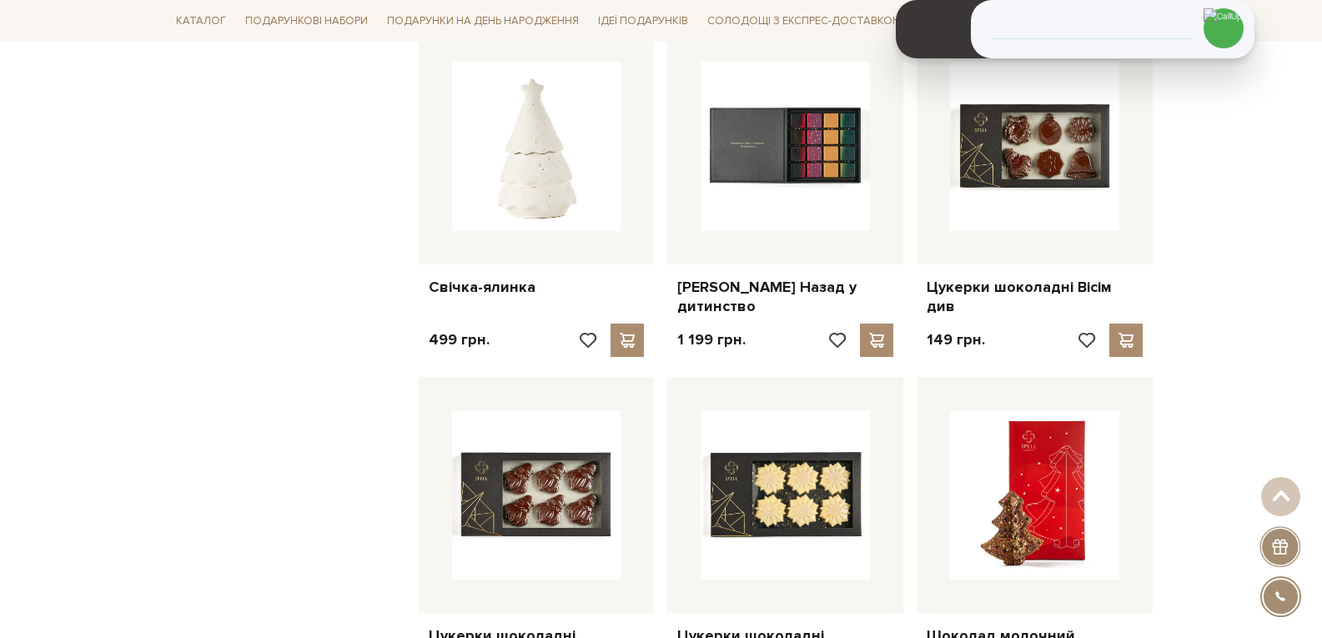
scroll to position [4503, 0]
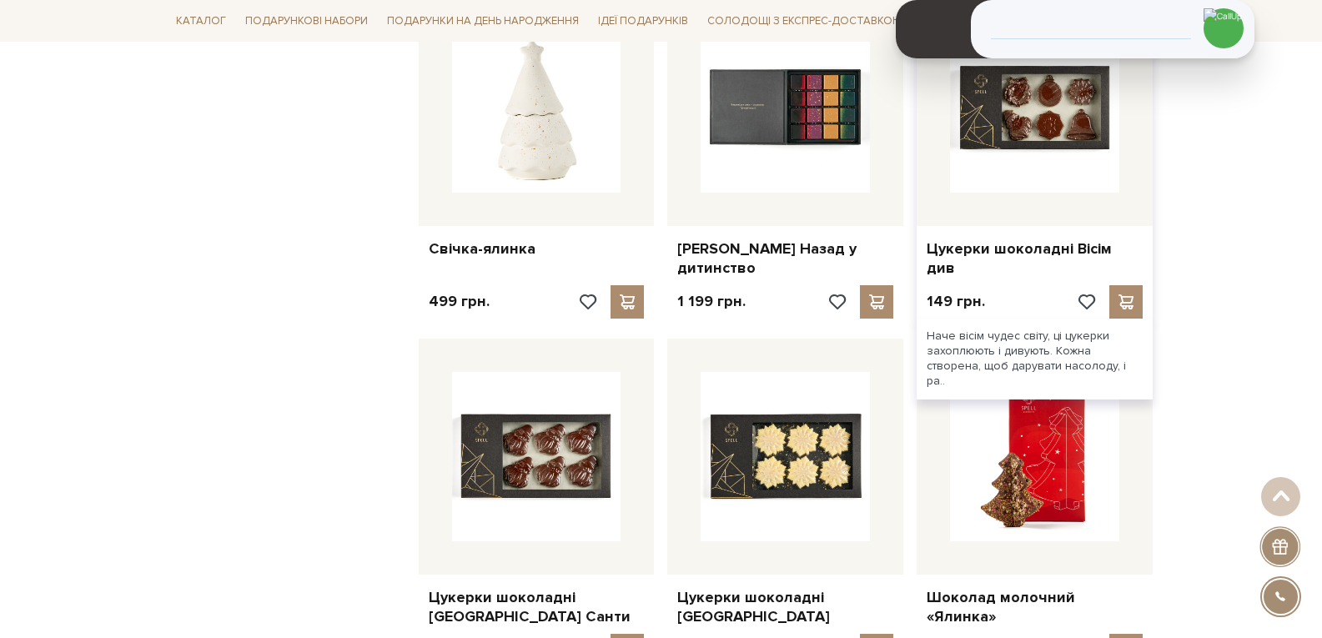
drag, startPoint x: 1143, startPoint y: 247, endPoint x: 918, endPoint y: 238, distance: 225.3
click at [918, 238] on div "Цукерки шоколадні Вісім див" at bounding box center [1034, 255] width 236 height 59
copy link "Цукерки шоколадні Вісім див"
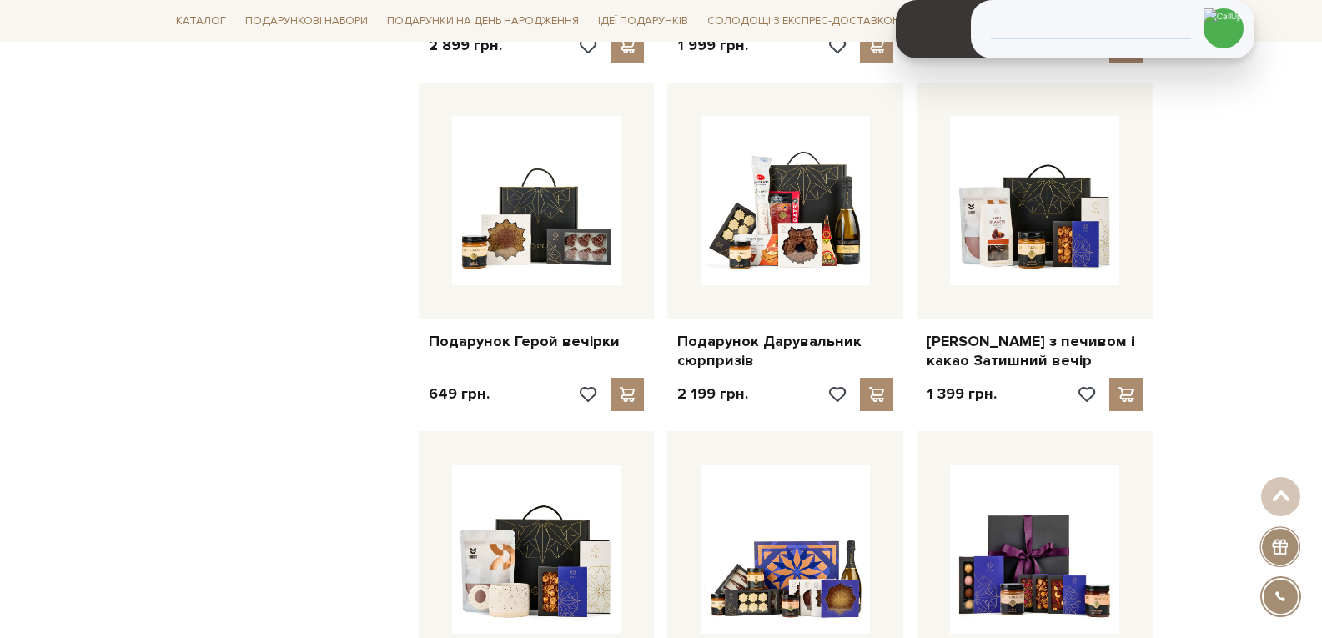
scroll to position [2918, 0]
